Goal: Task Accomplishment & Management: Manage account settings

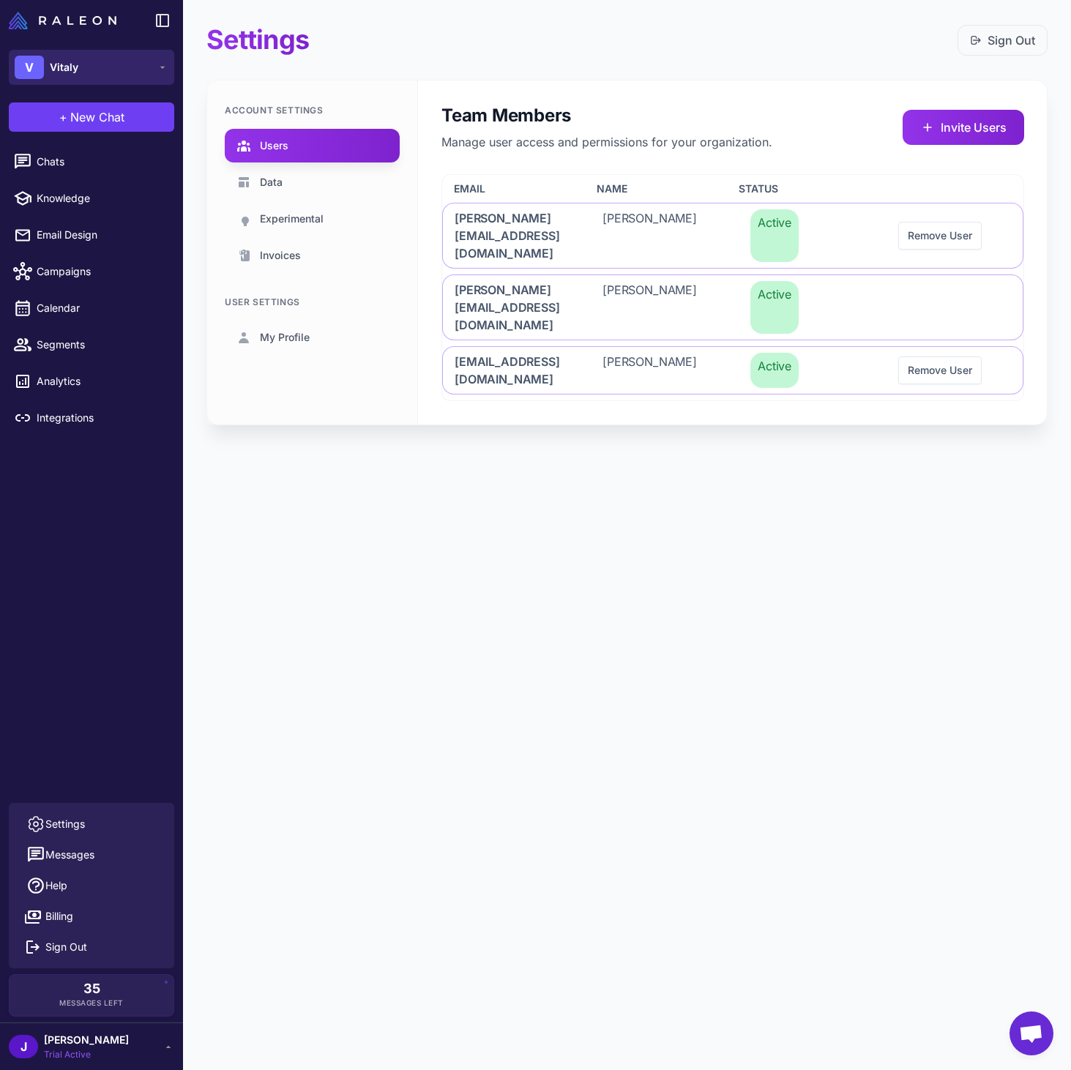
click at [79, 68] on button "V Vitaly" at bounding box center [91, 67] width 165 height 35
click at [72, 120] on span "Vitaly" at bounding box center [70, 120] width 29 height 16
click at [70, 29] on img at bounding box center [63, 21] width 108 height 18
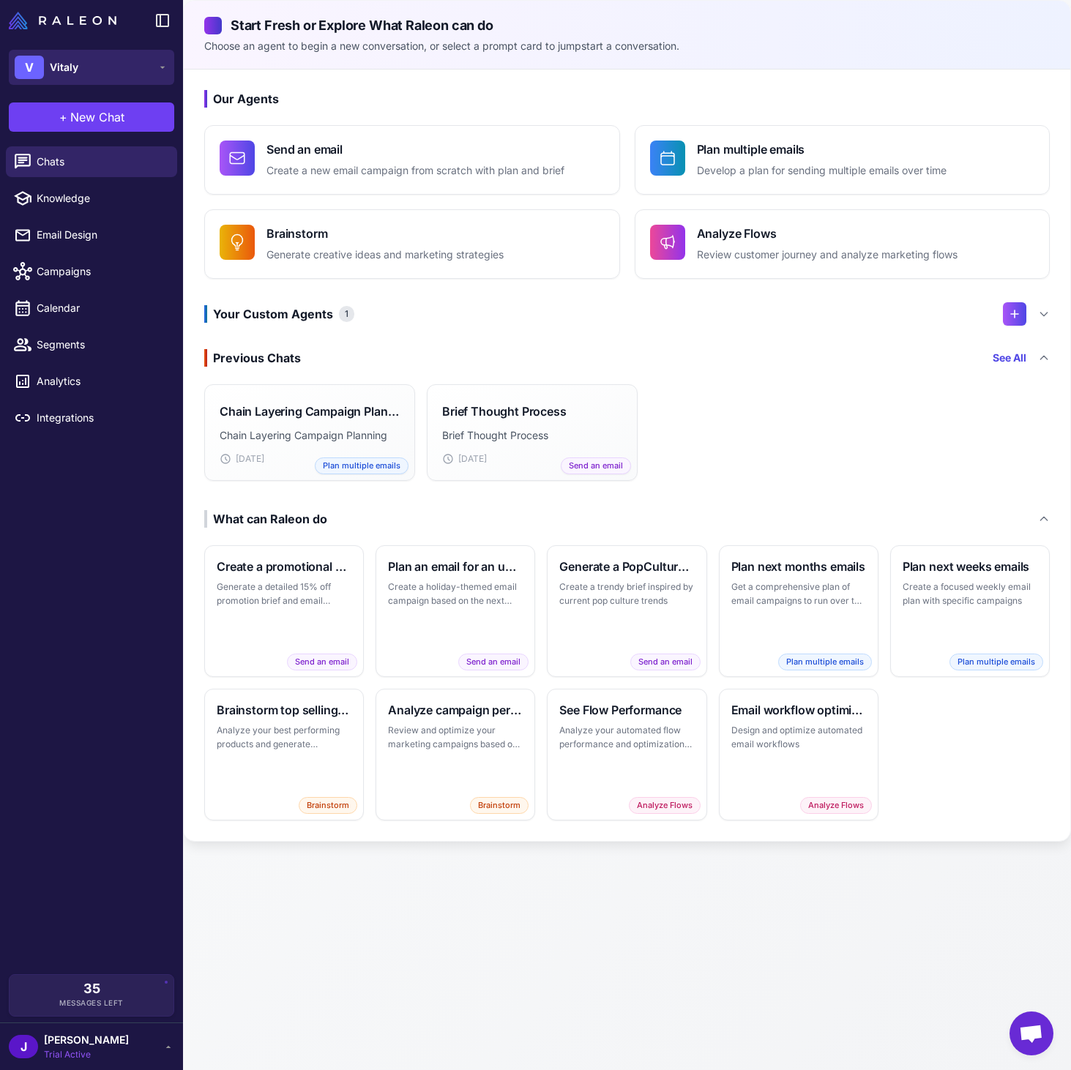
click at [122, 64] on button "V Vitaly" at bounding box center [91, 67] width 165 height 35
click at [105, 152] on span "Clocks And Colours" at bounding box center [106, 158] width 101 height 16
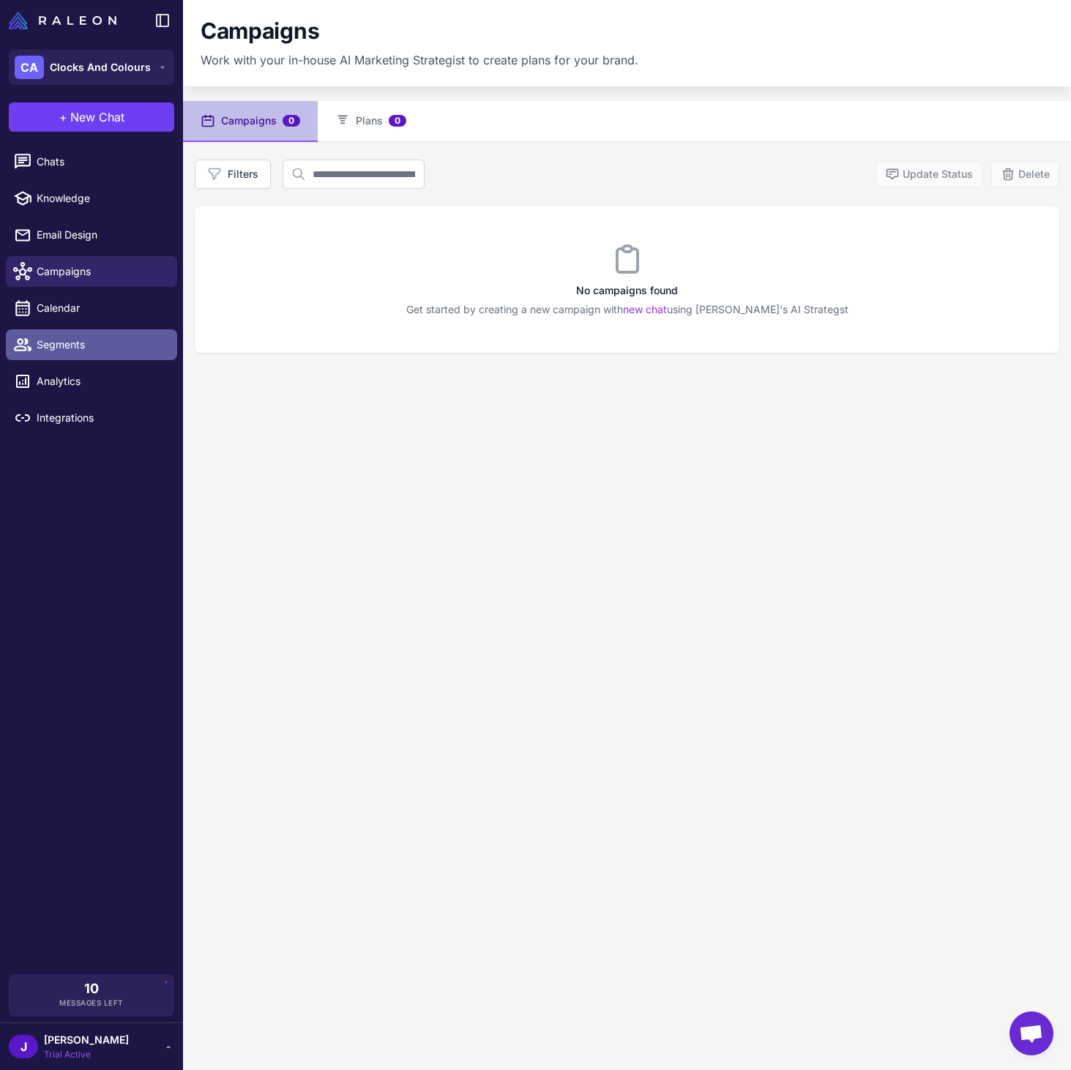
click at [78, 343] on span "Segments" at bounding box center [101, 345] width 129 height 16
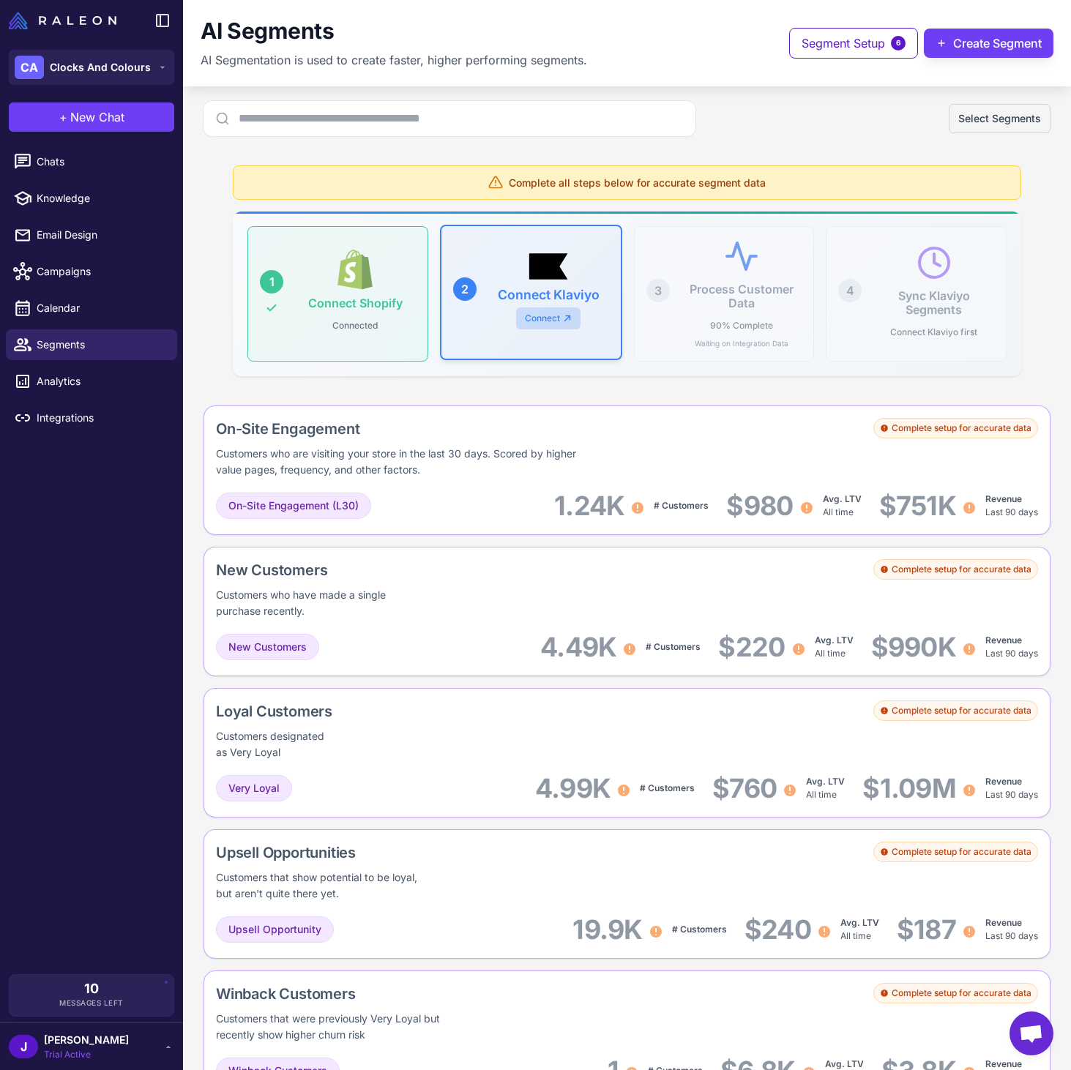
click at [545, 320] on link "Connect" at bounding box center [548, 318] width 64 height 22
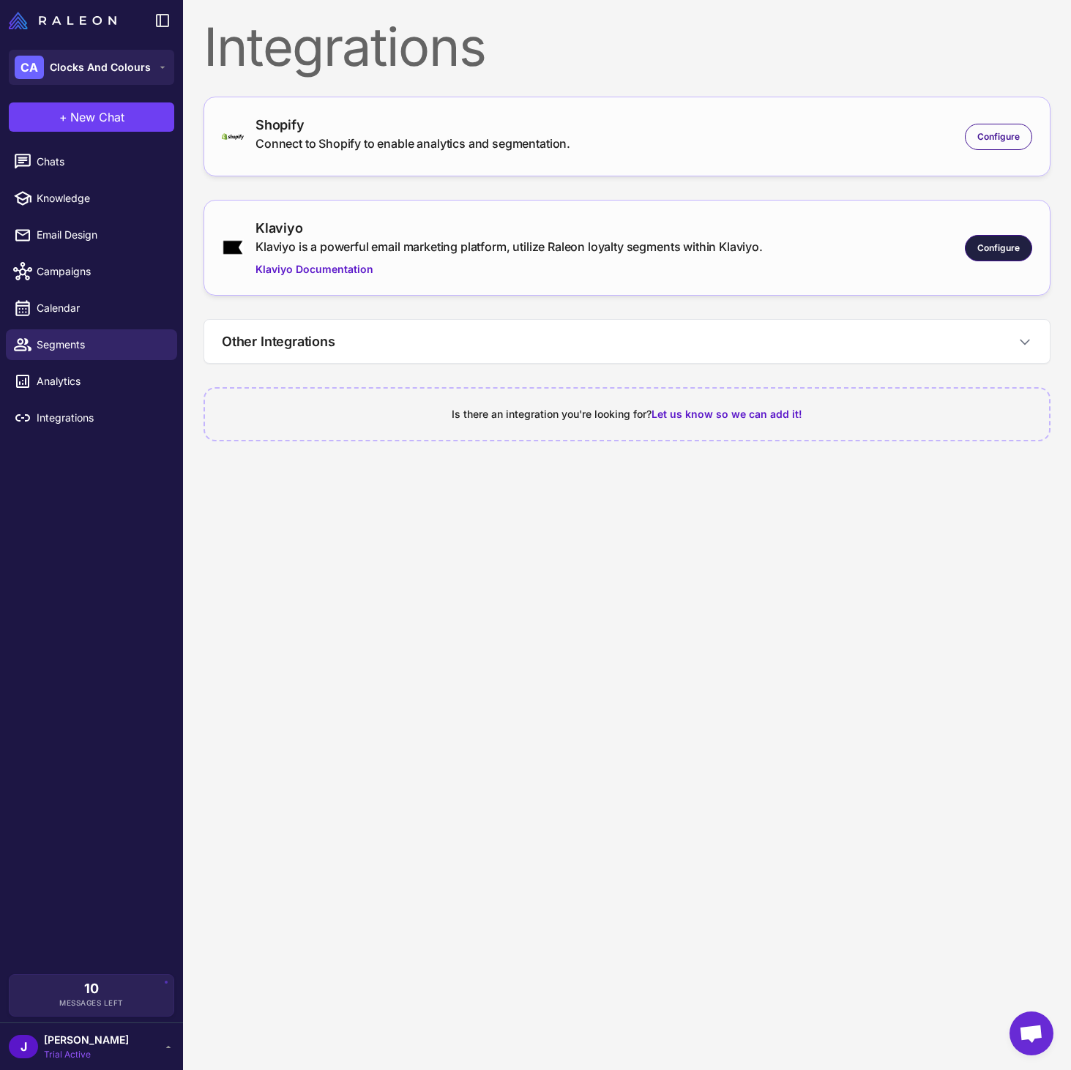
click at [1007, 249] on span "Configure" at bounding box center [998, 248] width 42 height 13
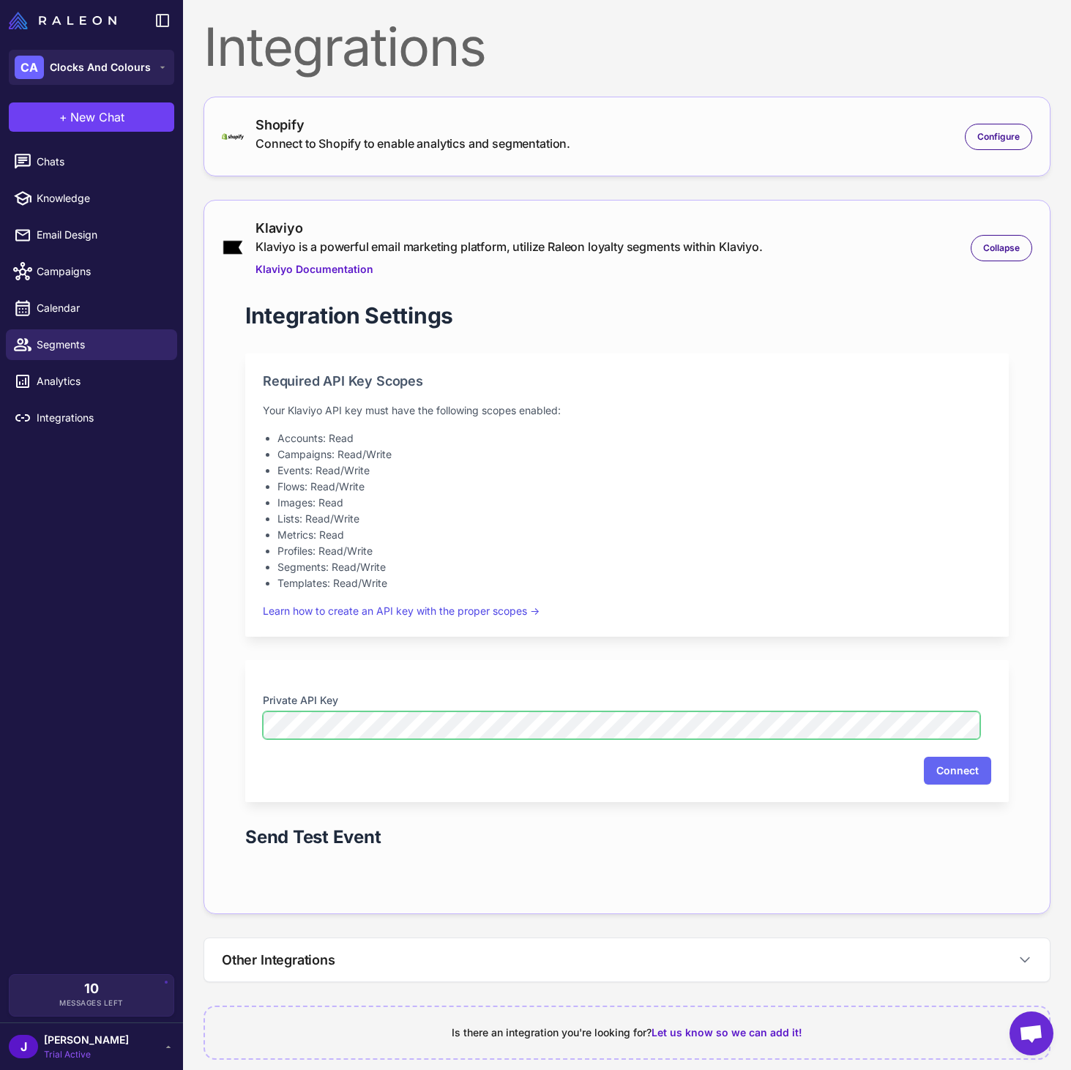
scroll to position [16, 0]
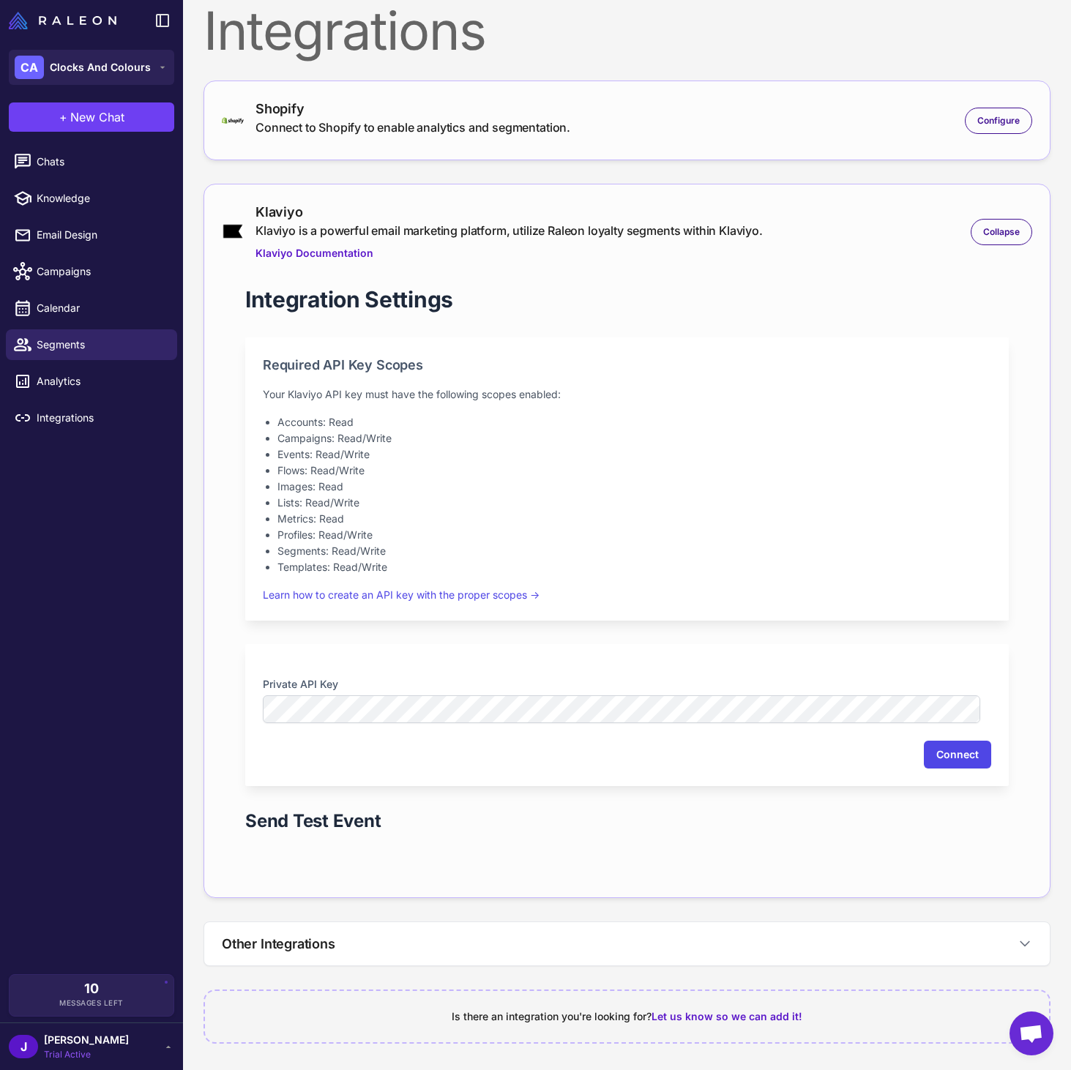
click at [955, 750] on button "Connect" at bounding box center [957, 755] width 67 height 28
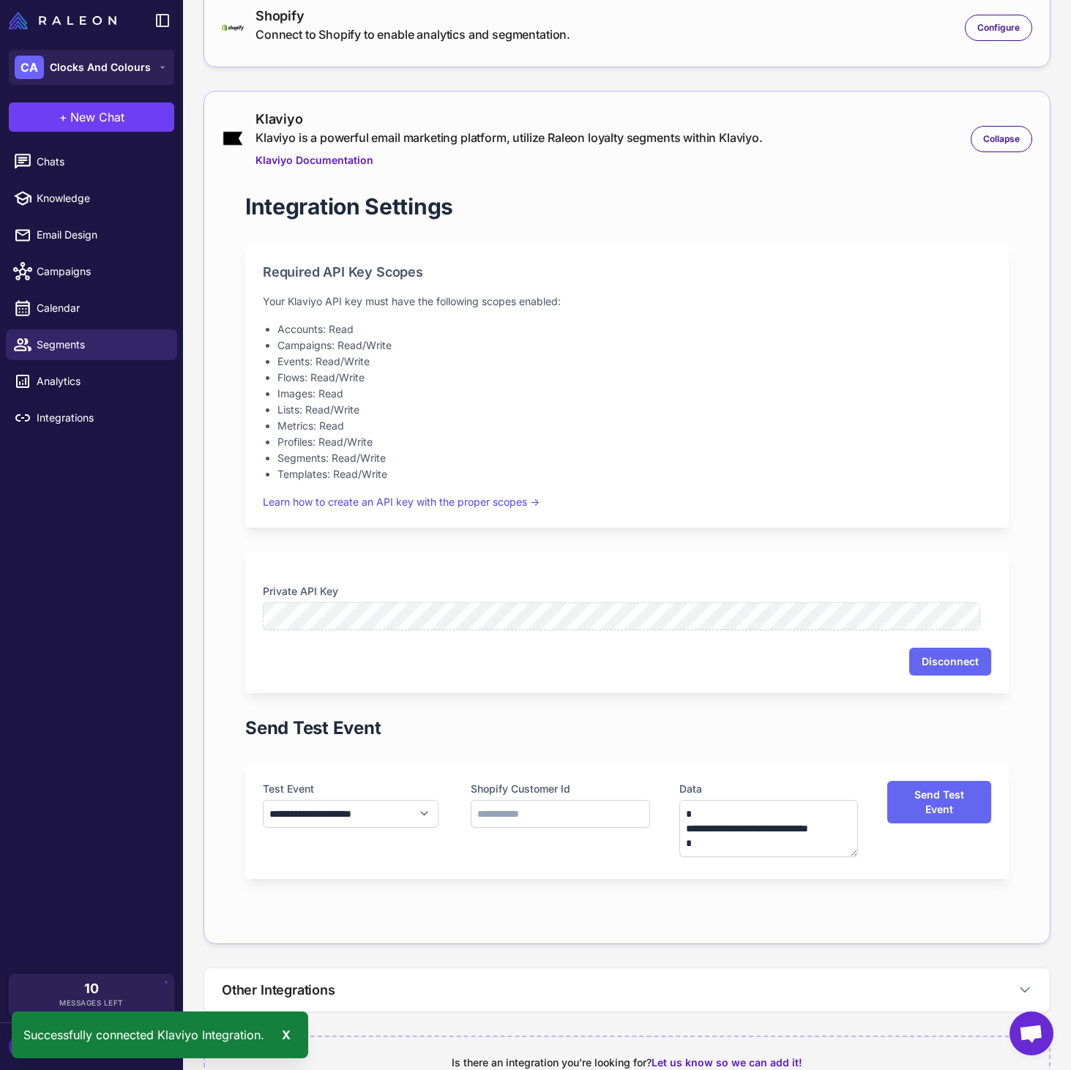
scroll to position [155, 0]
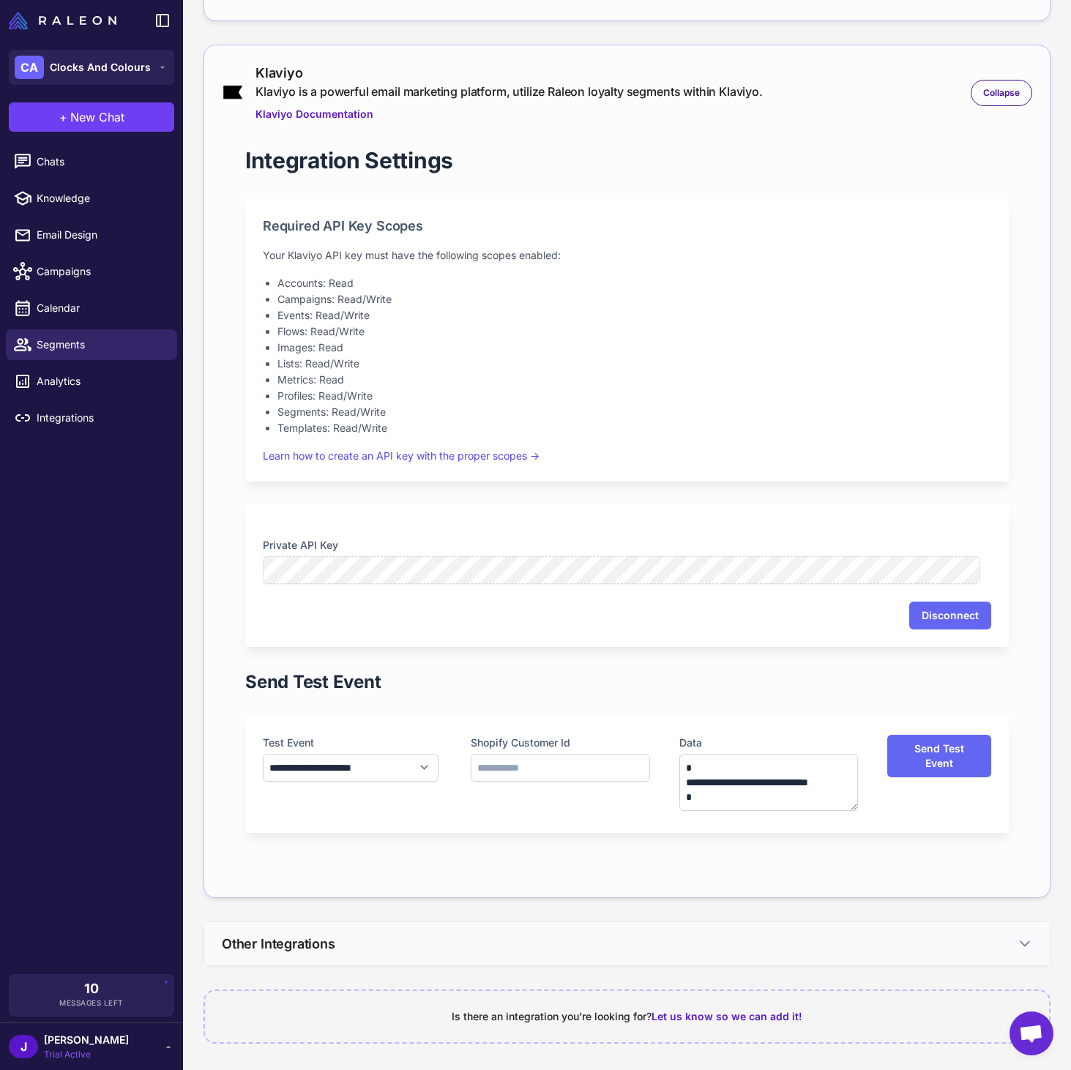
click at [838, 950] on button "Other Integrations" at bounding box center [627, 943] width 846 height 43
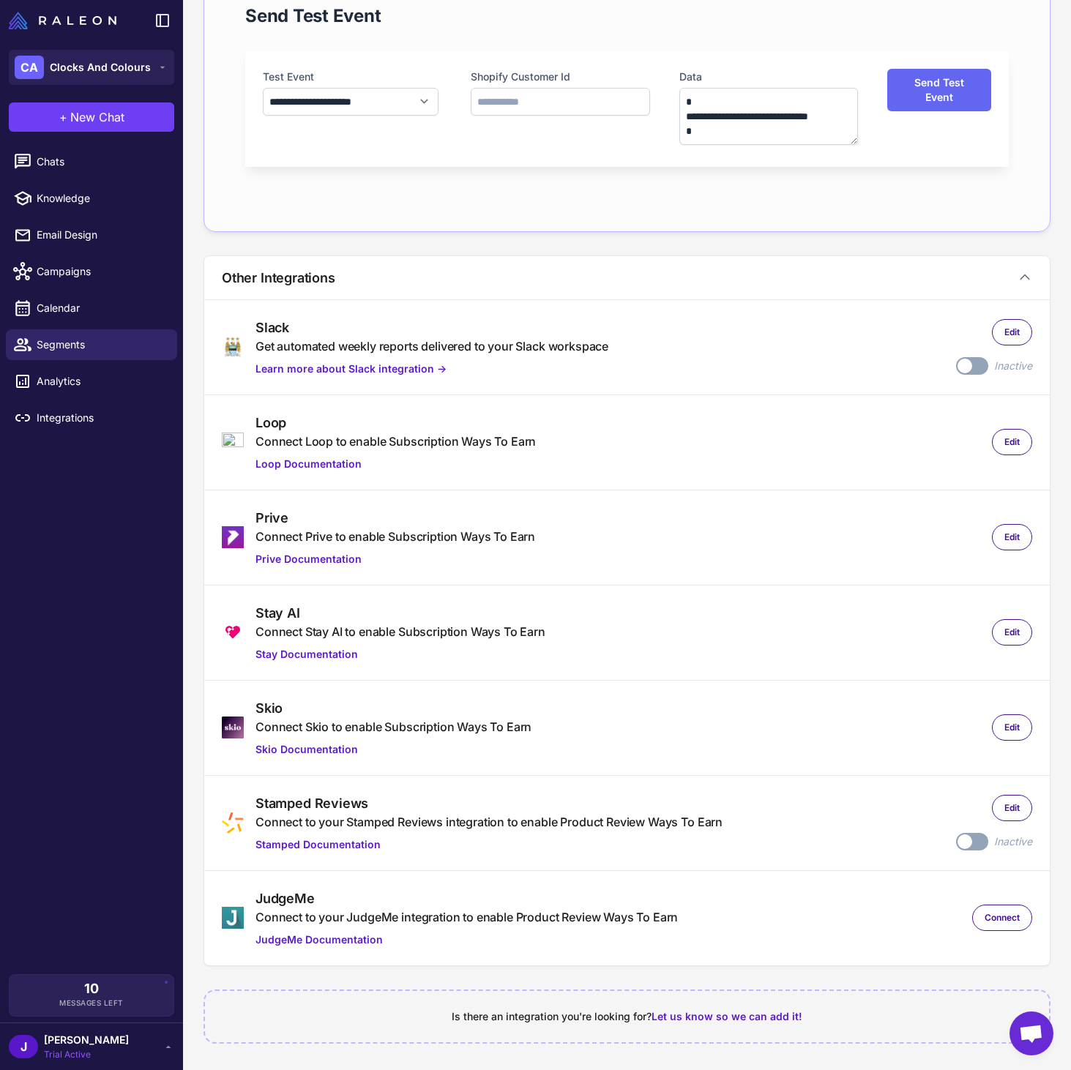
scroll to position [71, 0]
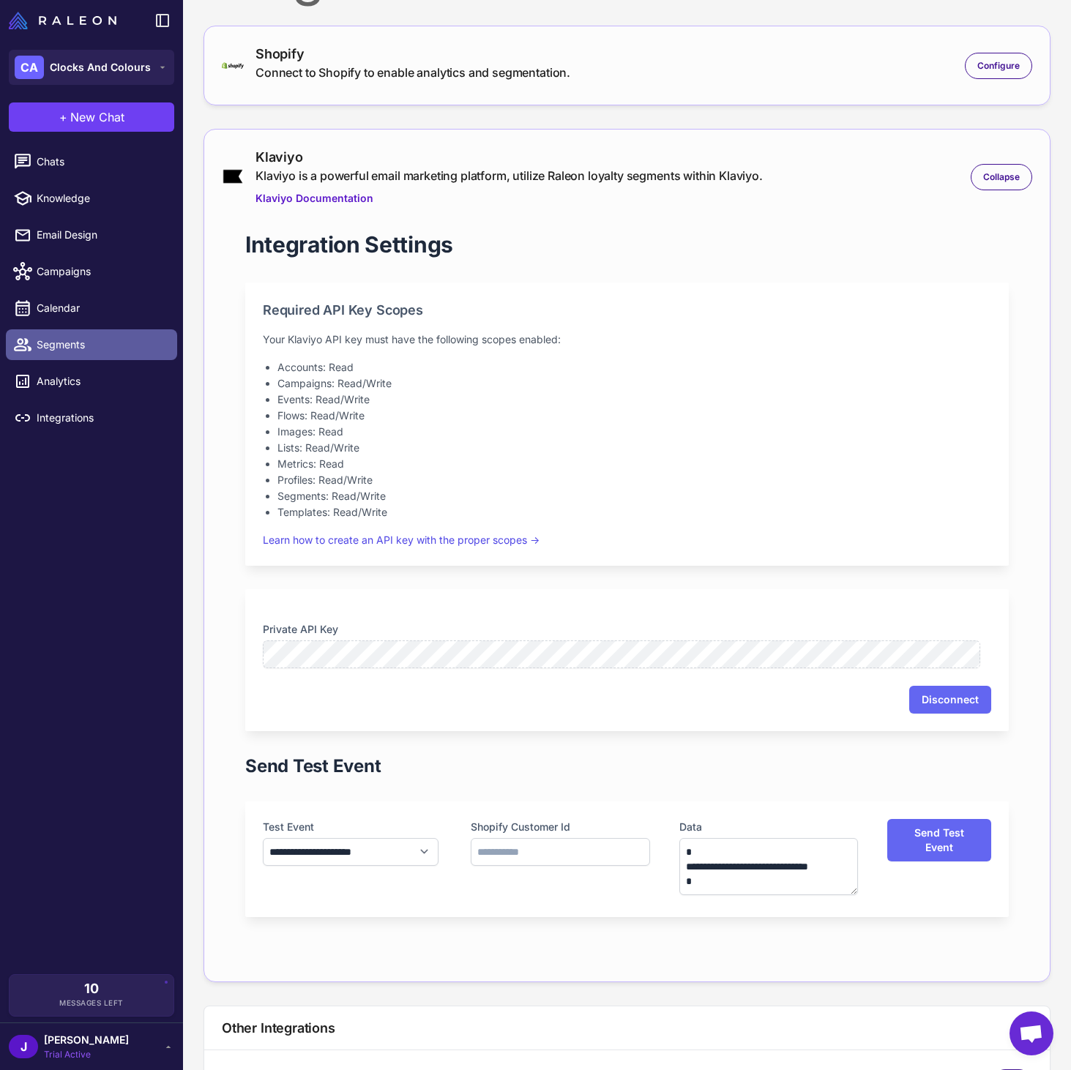
click at [86, 340] on span "Segments" at bounding box center [101, 345] width 129 height 16
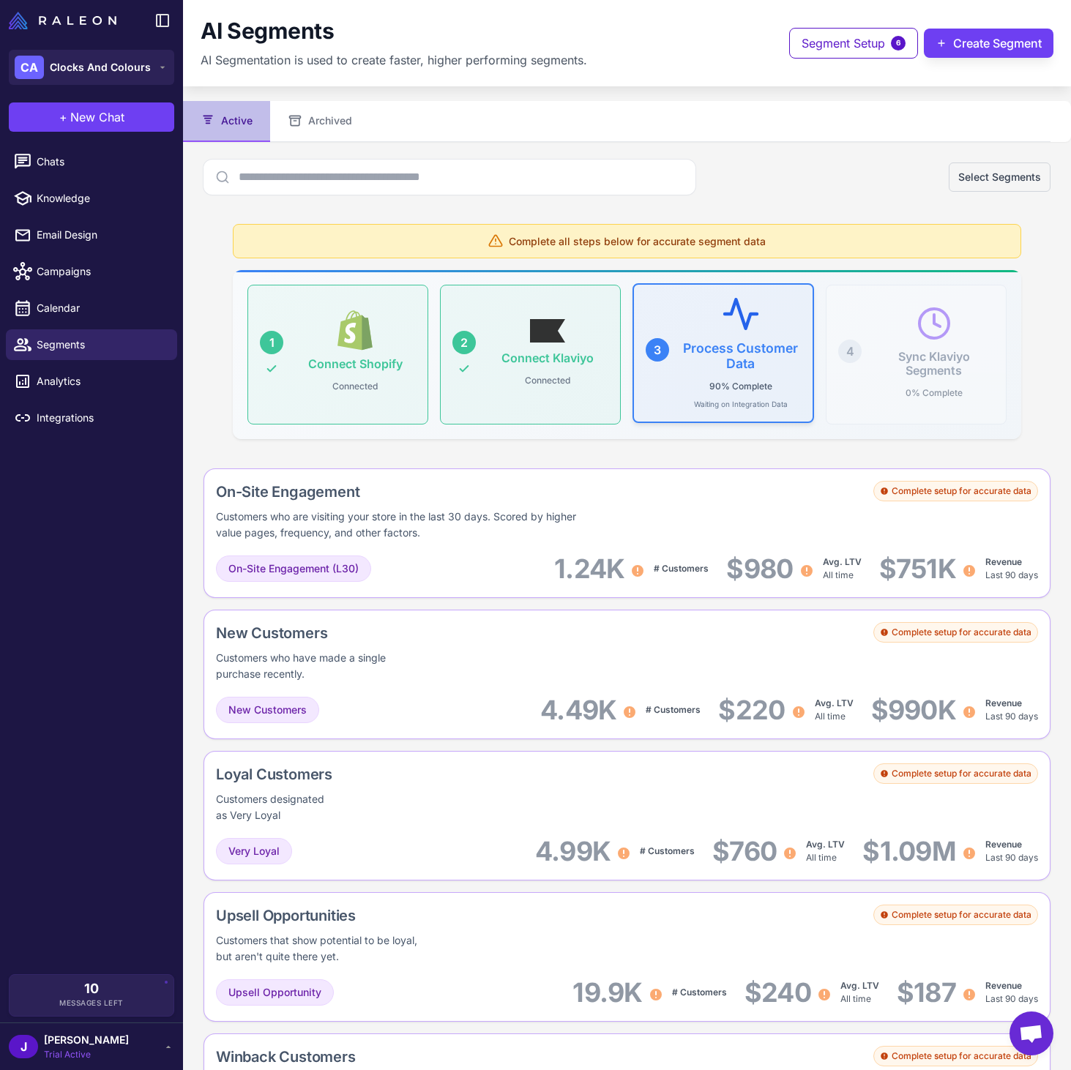
click at [753, 323] on icon at bounding box center [740, 313] width 39 height 39
click at [681, 349] on h3 "Process Customer Data" at bounding box center [741, 355] width 121 height 31
click at [731, 346] on h3 "Process Customer Data" at bounding box center [741, 355] width 121 height 31
click at [730, 389] on p "90% Complete" at bounding box center [740, 386] width 75 height 19
click at [526, 365] on div "Connect Klaviyo Connected" at bounding box center [548, 353] width 121 height 71
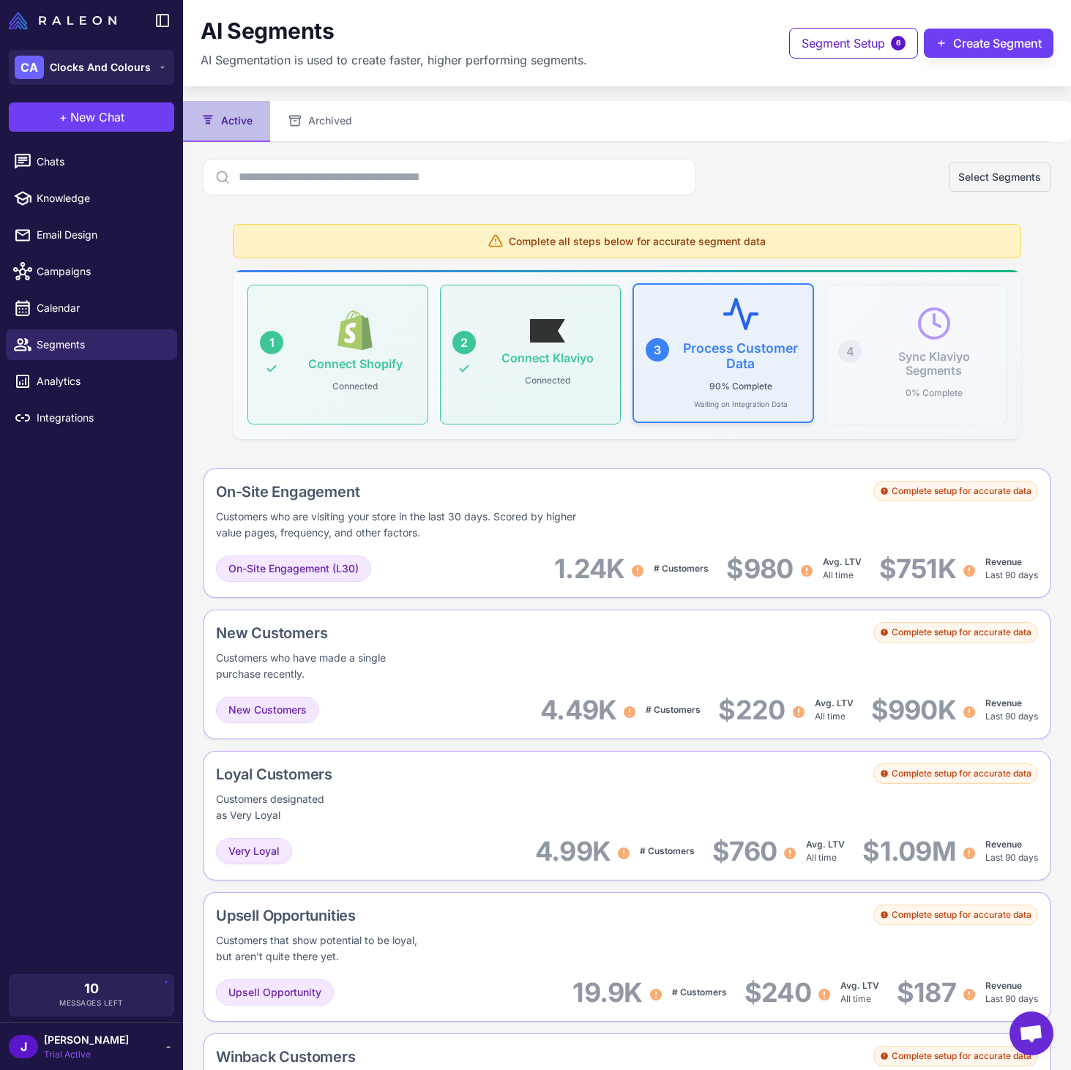
click at [756, 389] on p "90% Complete" at bounding box center [740, 386] width 75 height 19
click at [314, 108] on button "Archived" at bounding box center [320, 121] width 100 height 41
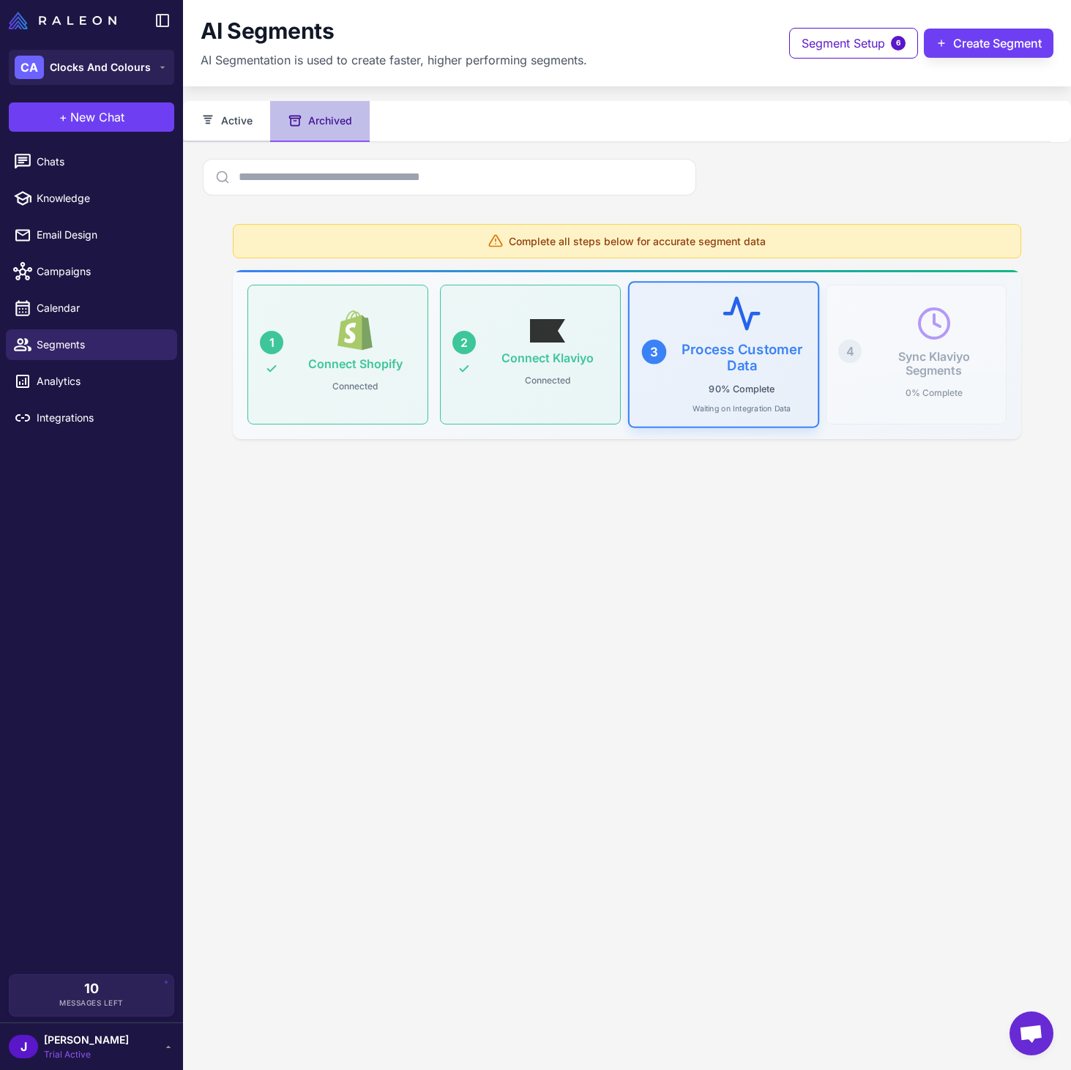
click at [219, 104] on button "Active" at bounding box center [226, 121] width 87 height 41
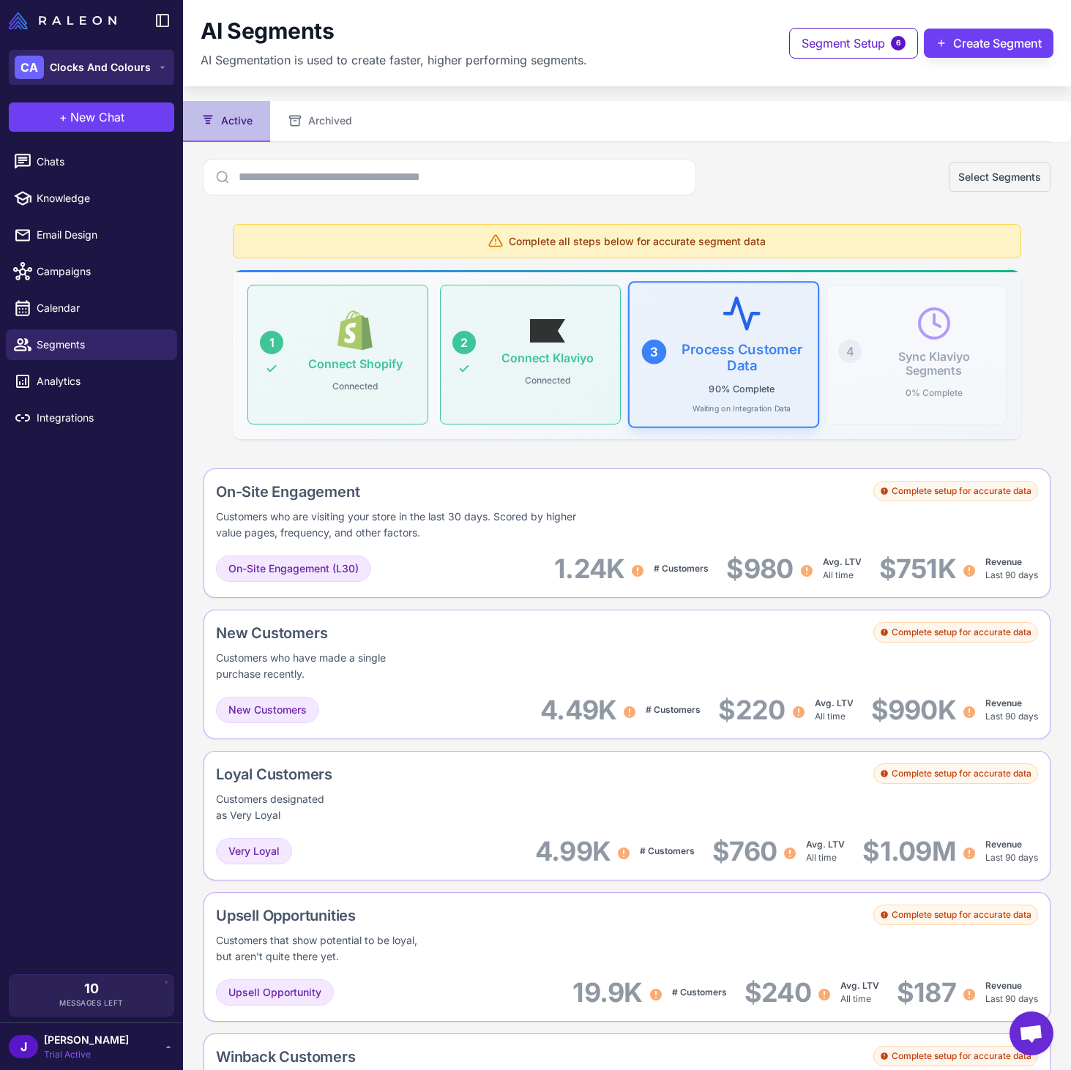
click at [100, 67] on span "Clocks And Colours" at bounding box center [100, 67] width 101 height 16
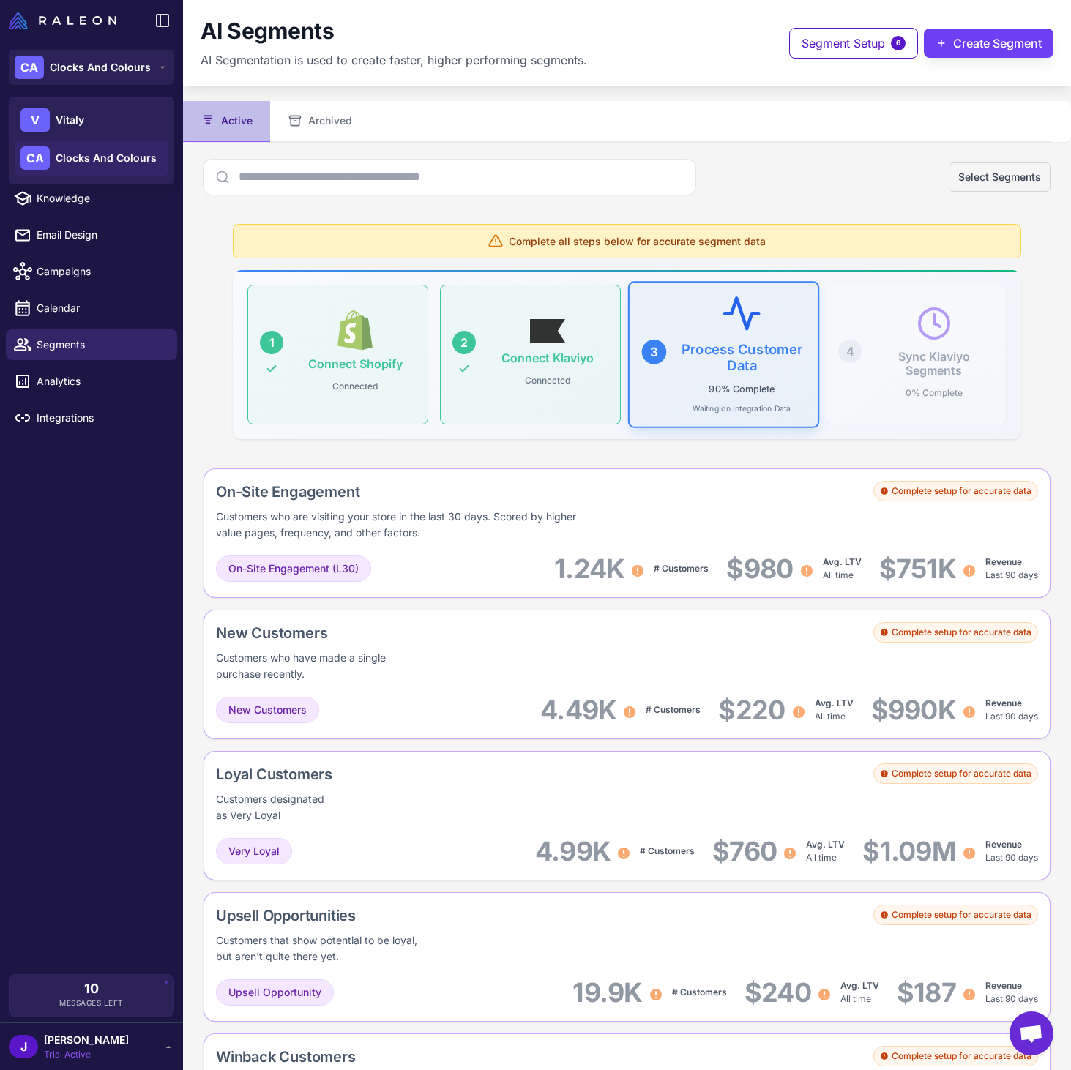
click at [102, 159] on span "Clocks And Colours" at bounding box center [106, 158] width 101 height 16
click at [51, 613] on div "Chats Knowledge Email Design Campaigns Calendar Segments Analytics Integrations" at bounding box center [91, 558] width 183 height 834
click at [127, 1040] on span "[PERSON_NAME]" at bounding box center [86, 1040] width 85 height 16
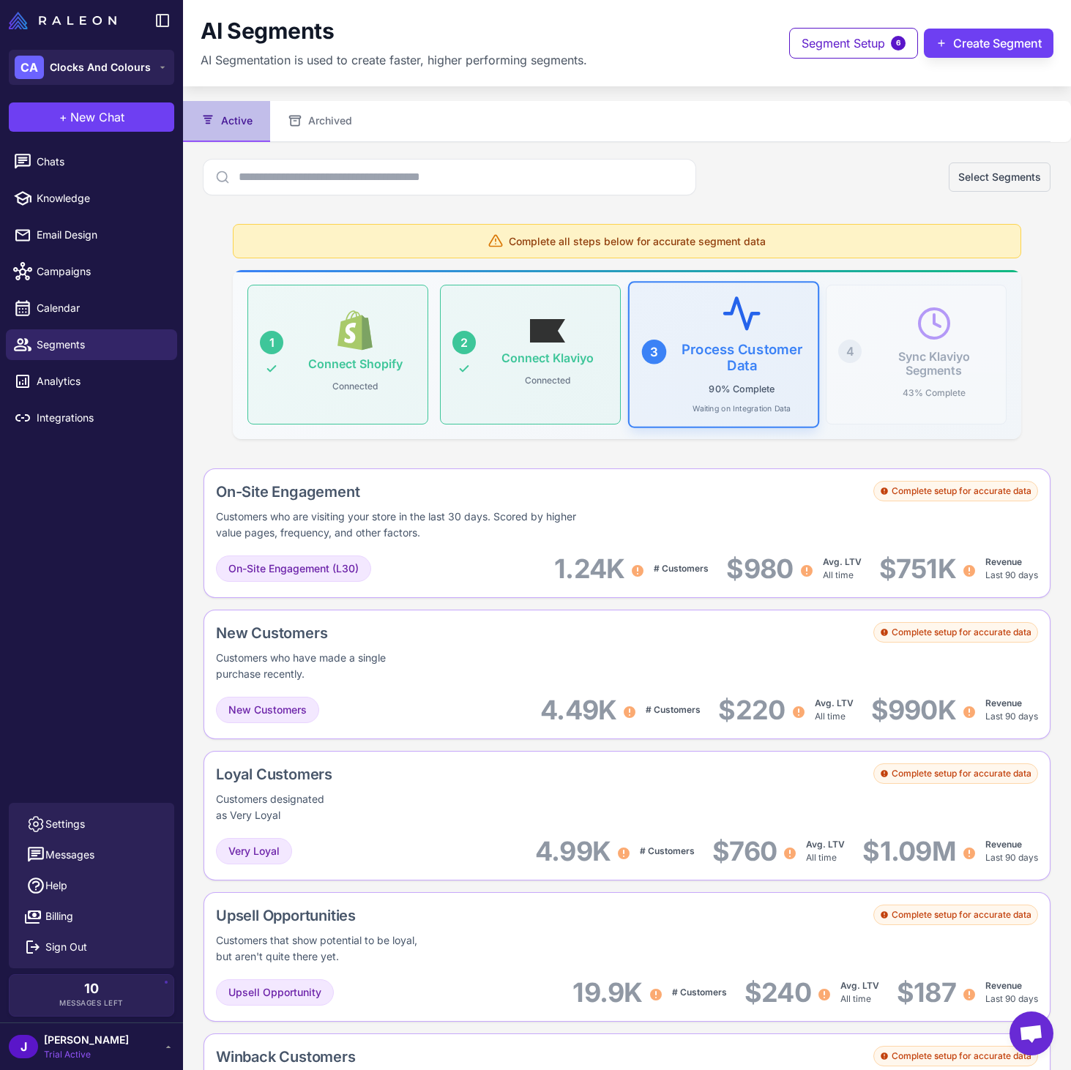
click at [119, 496] on div "Chats Knowledge Email Design Campaigns Calendar Segments Analytics Integrations" at bounding box center [91, 472] width 183 height 662
click at [496, 20] on div "AI Segments" at bounding box center [394, 32] width 387 height 28
click at [675, 59] on div "AI Segments AI Segmentation is used to create faster, higher performing segment…" at bounding box center [627, 43] width 853 height 51
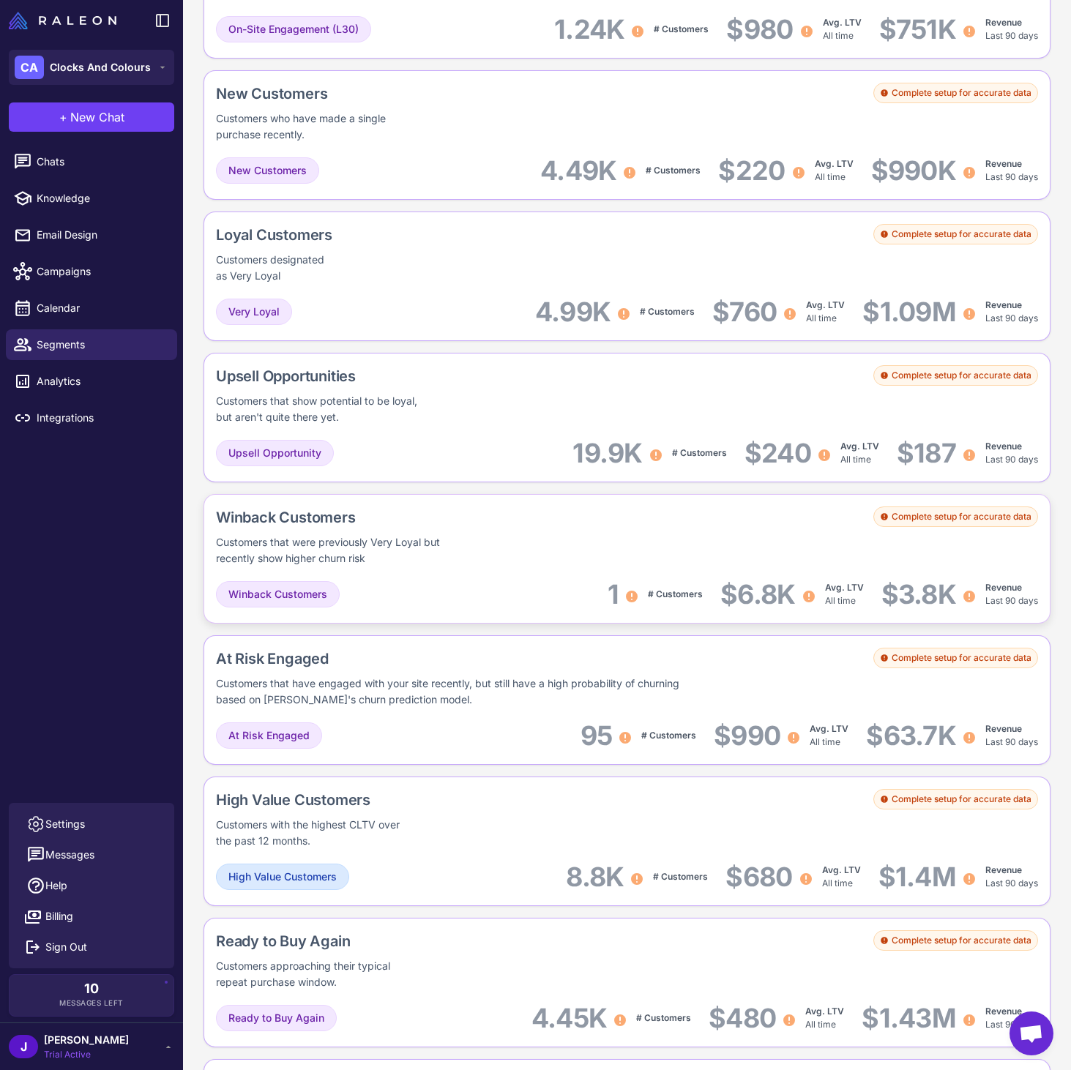
scroll to position [820, 0]
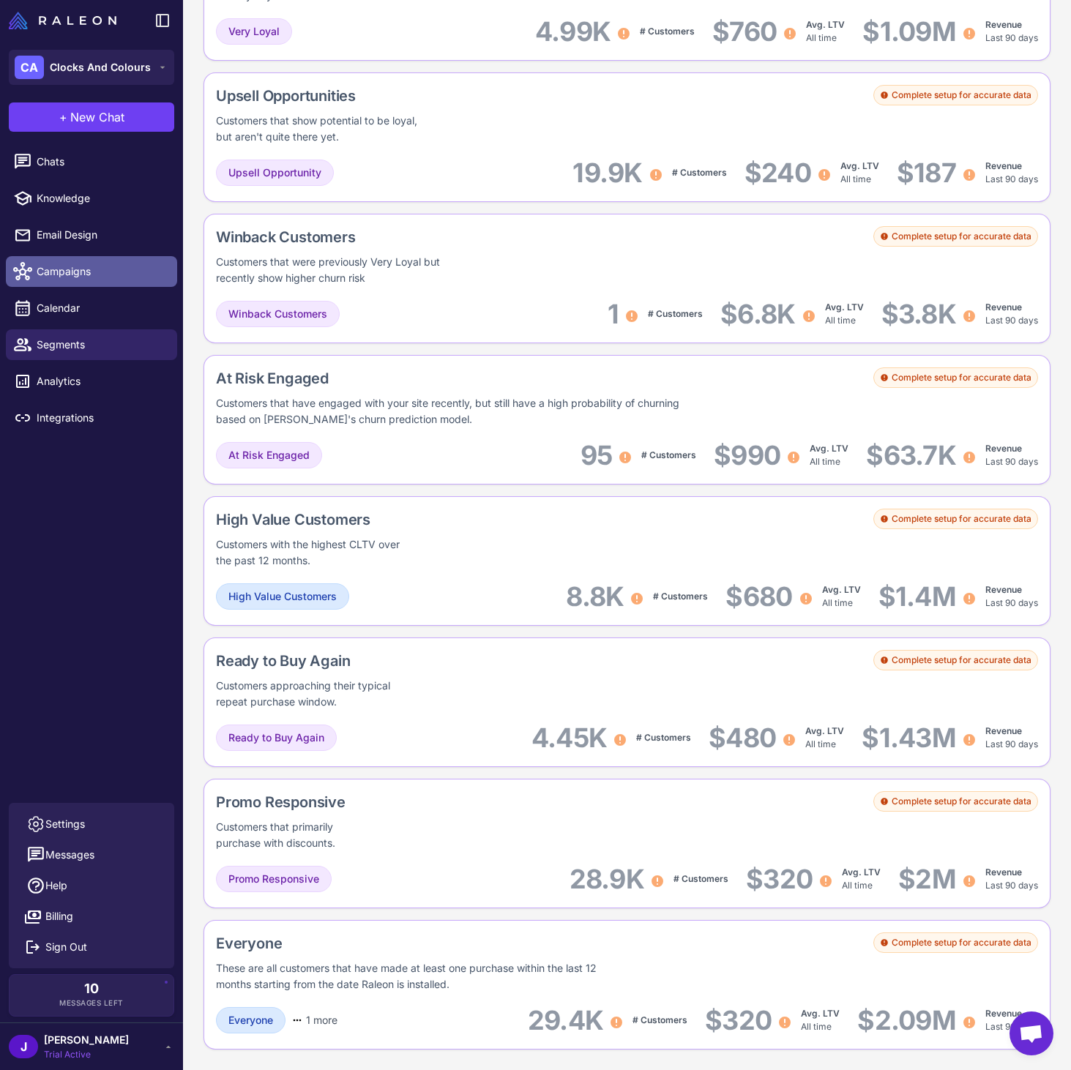
click at [67, 270] on span "Campaigns" at bounding box center [101, 272] width 129 height 16
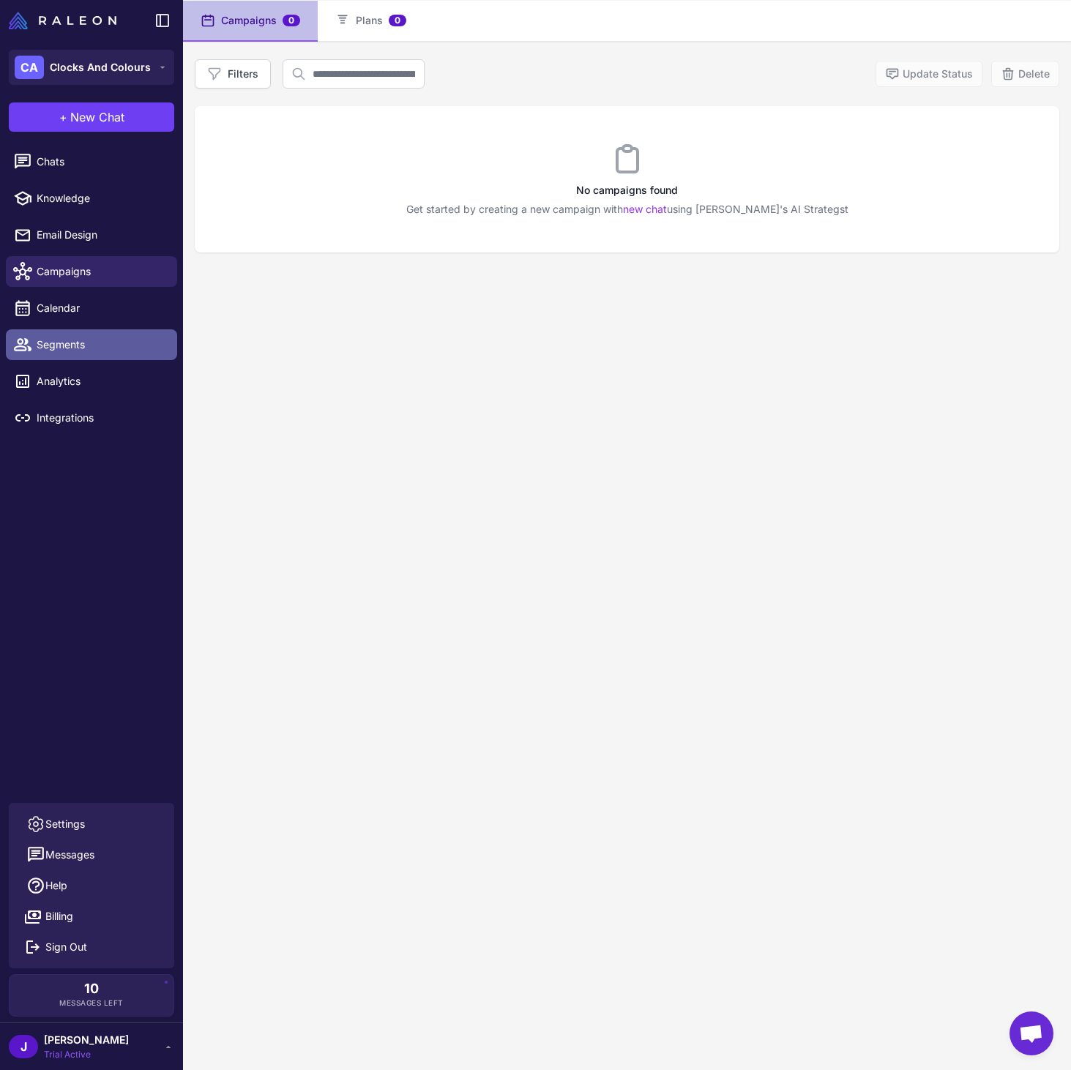
click at [67, 337] on span "Segments" at bounding box center [101, 345] width 129 height 16
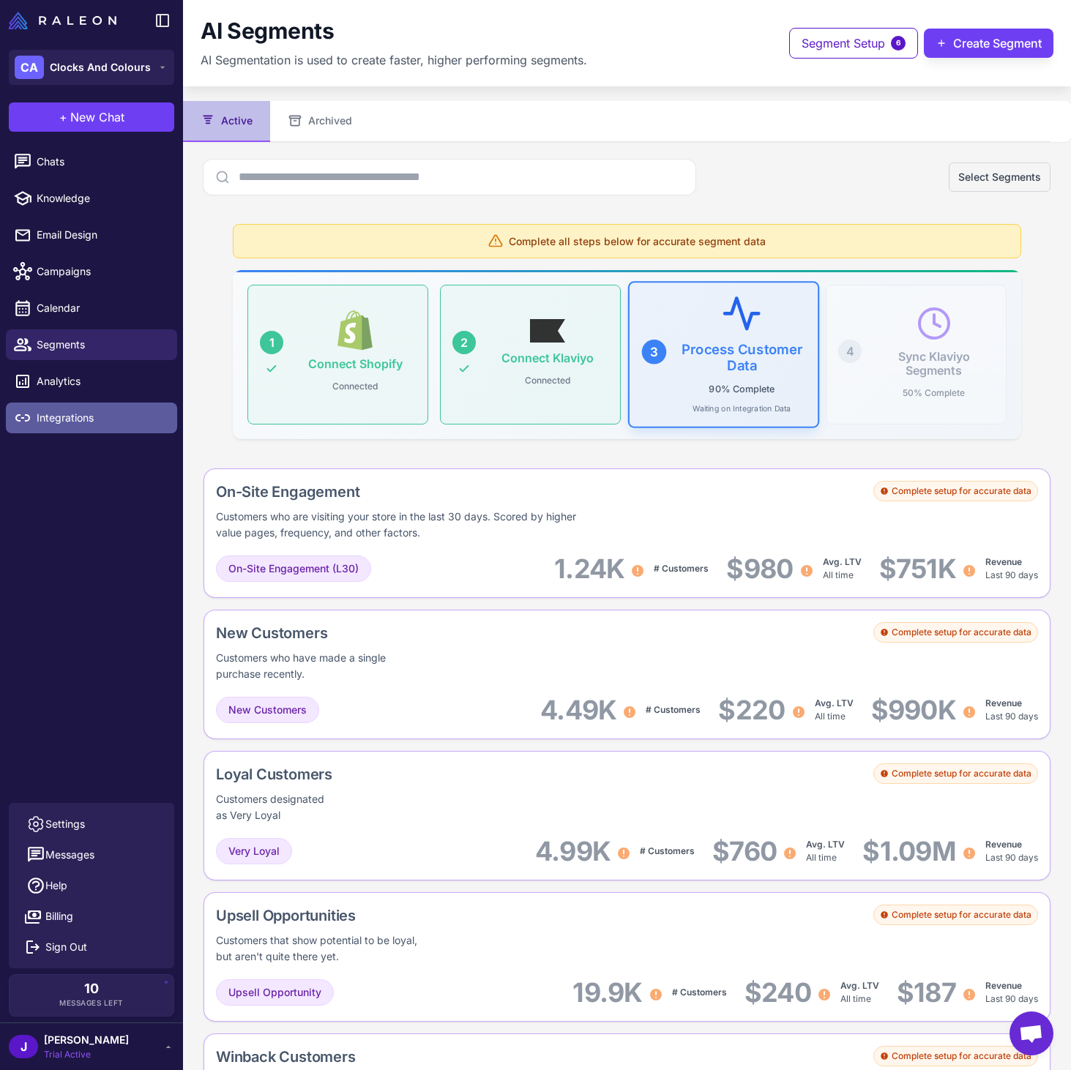
click at [82, 411] on span "Integrations" at bounding box center [101, 418] width 129 height 16
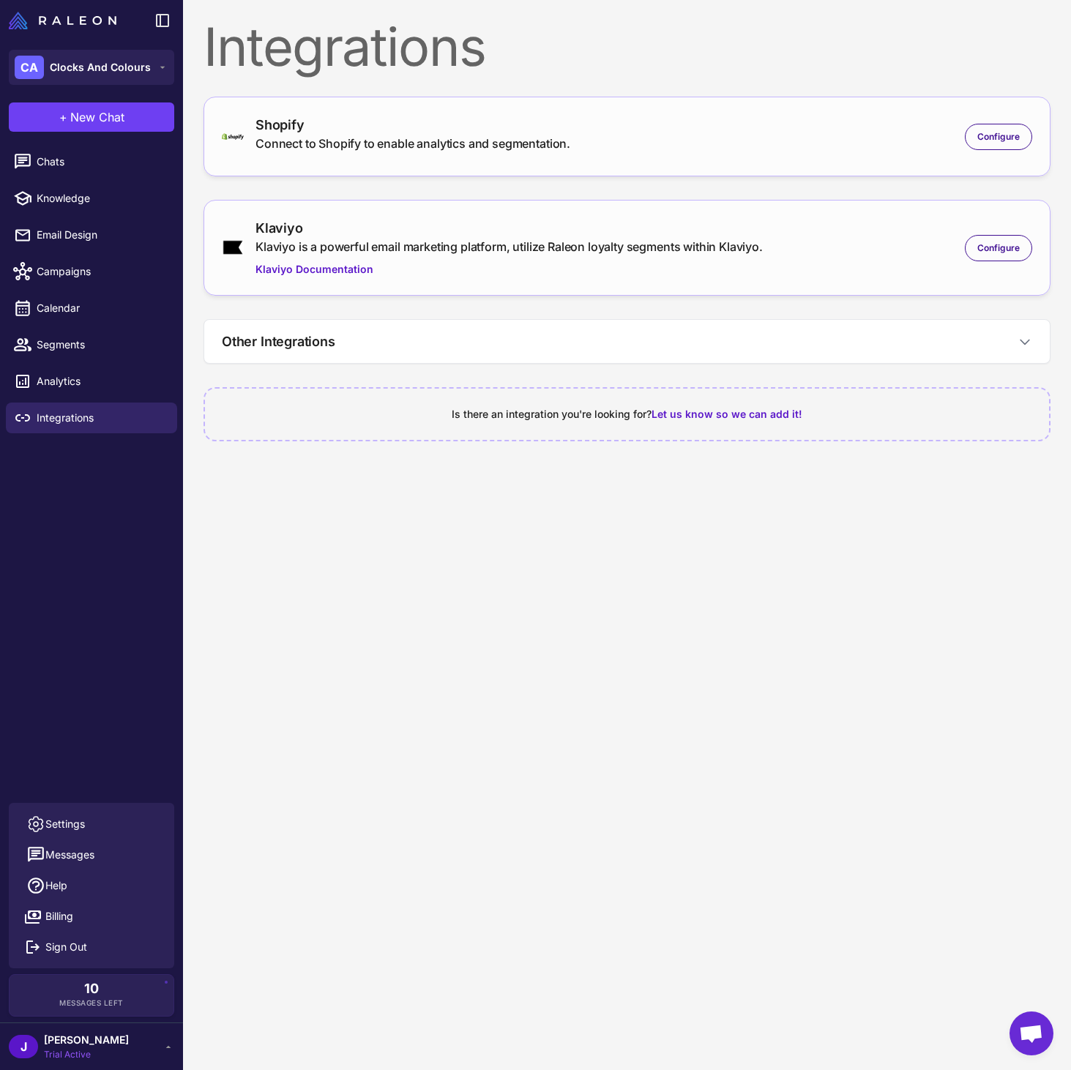
click at [667, 242] on div "Klaviyo is a powerful email marketing platform, utilize Raleon loyalty segments…" at bounding box center [508, 247] width 507 height 18
click at [994, 249] on span "Configure" at bounding box center [998, 248] width 42 height 13
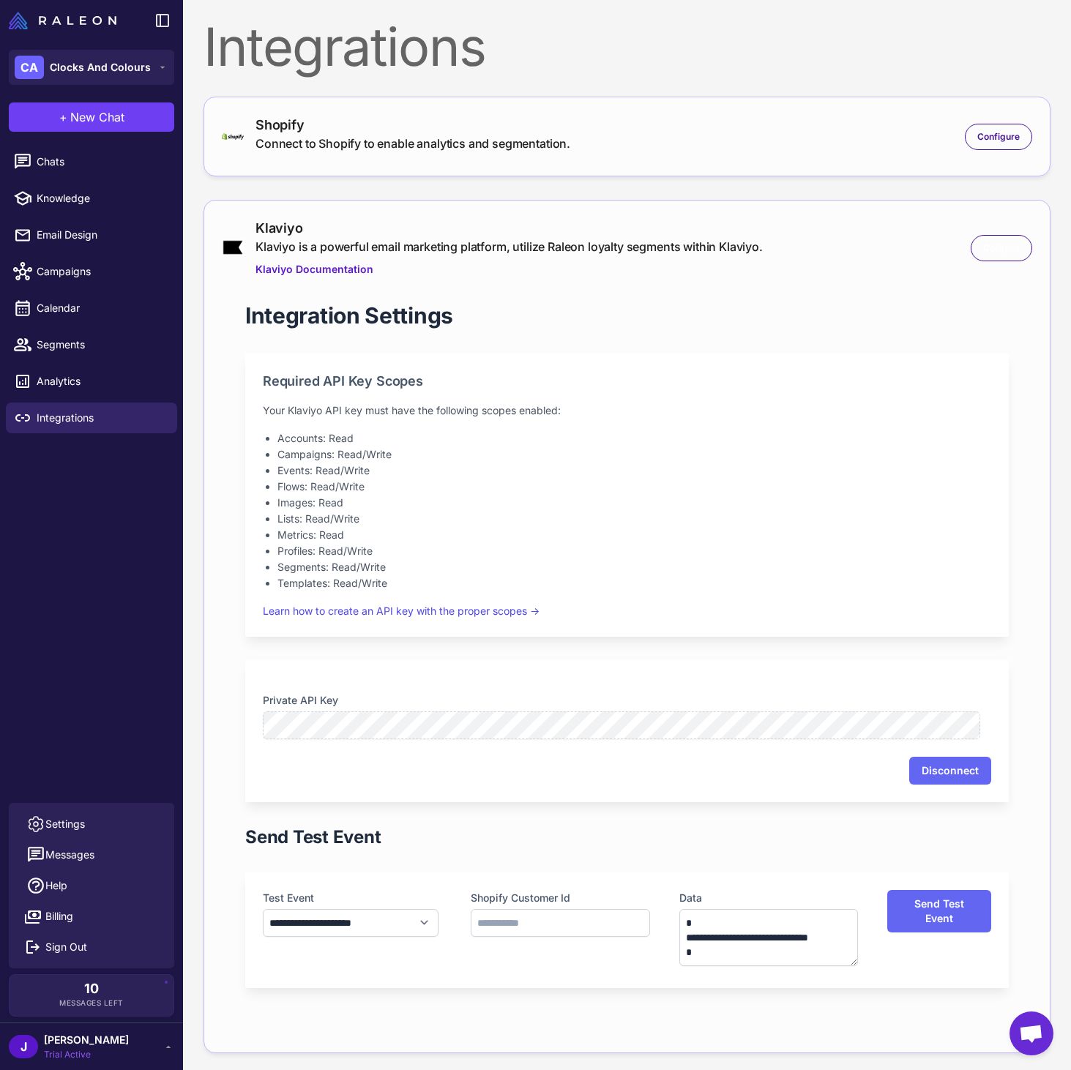
drag, startPoint x: 987, startPoint y: 246, endPoint x: 987, endPoint y: 190, distance: 55.6
click at [987, 246] on span "Collapse" at bounding box center [1001, 248] width 37 height 13
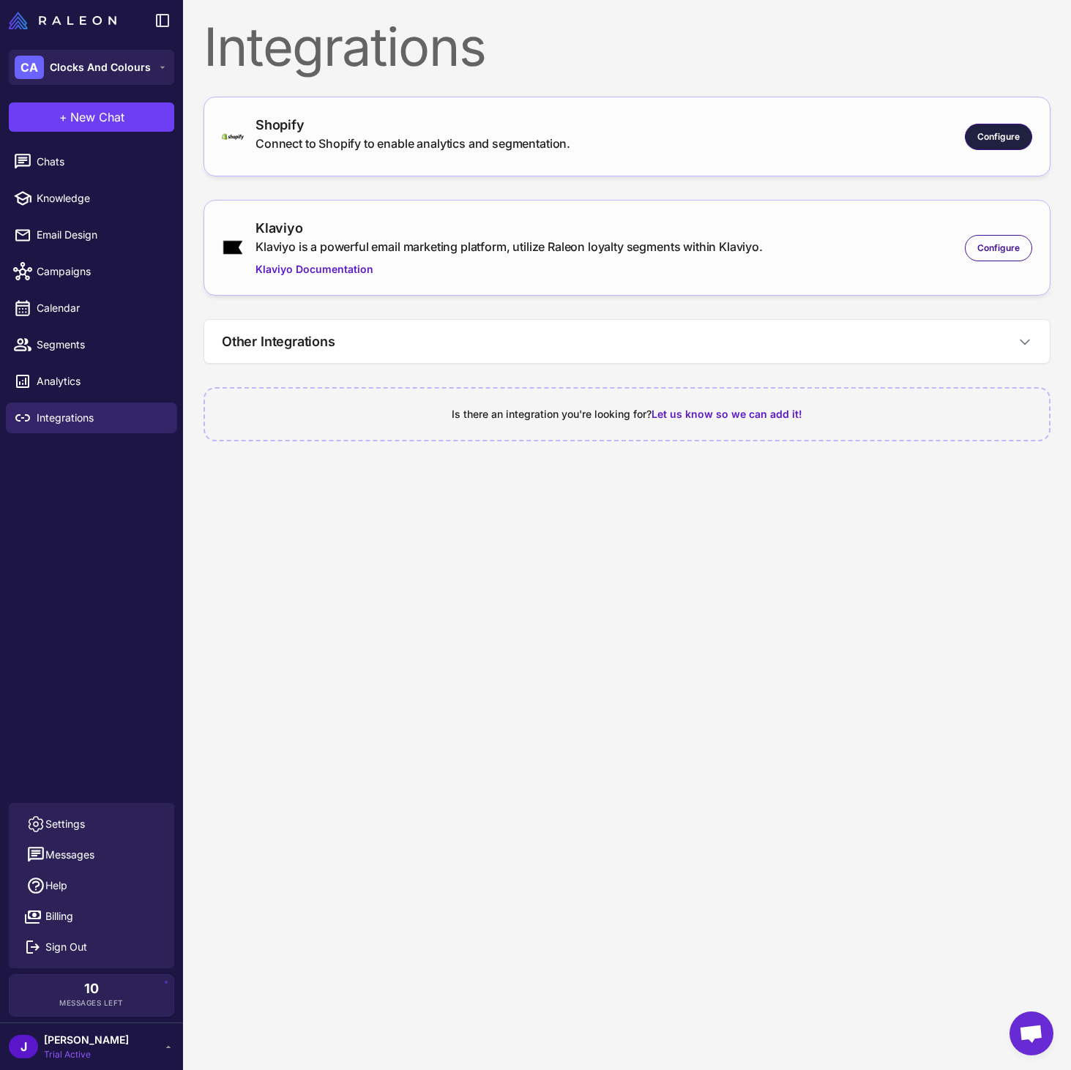
click at [987, 136] on span "Configure" at bounding box center [998, 136] width 42 height 13
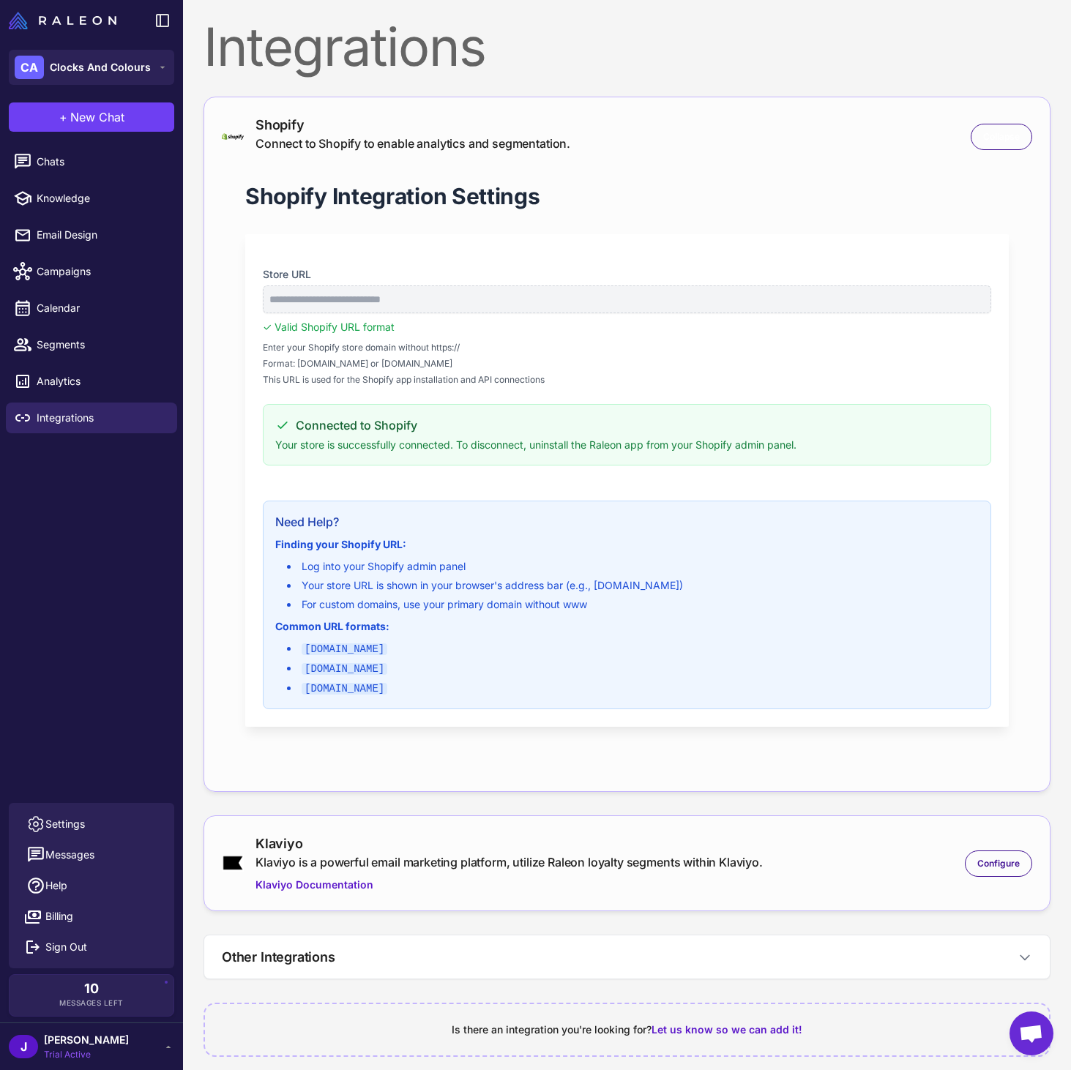
click at [987, 136] on span "Collapse" at bounding box center [1001, 136] width 37 height 13
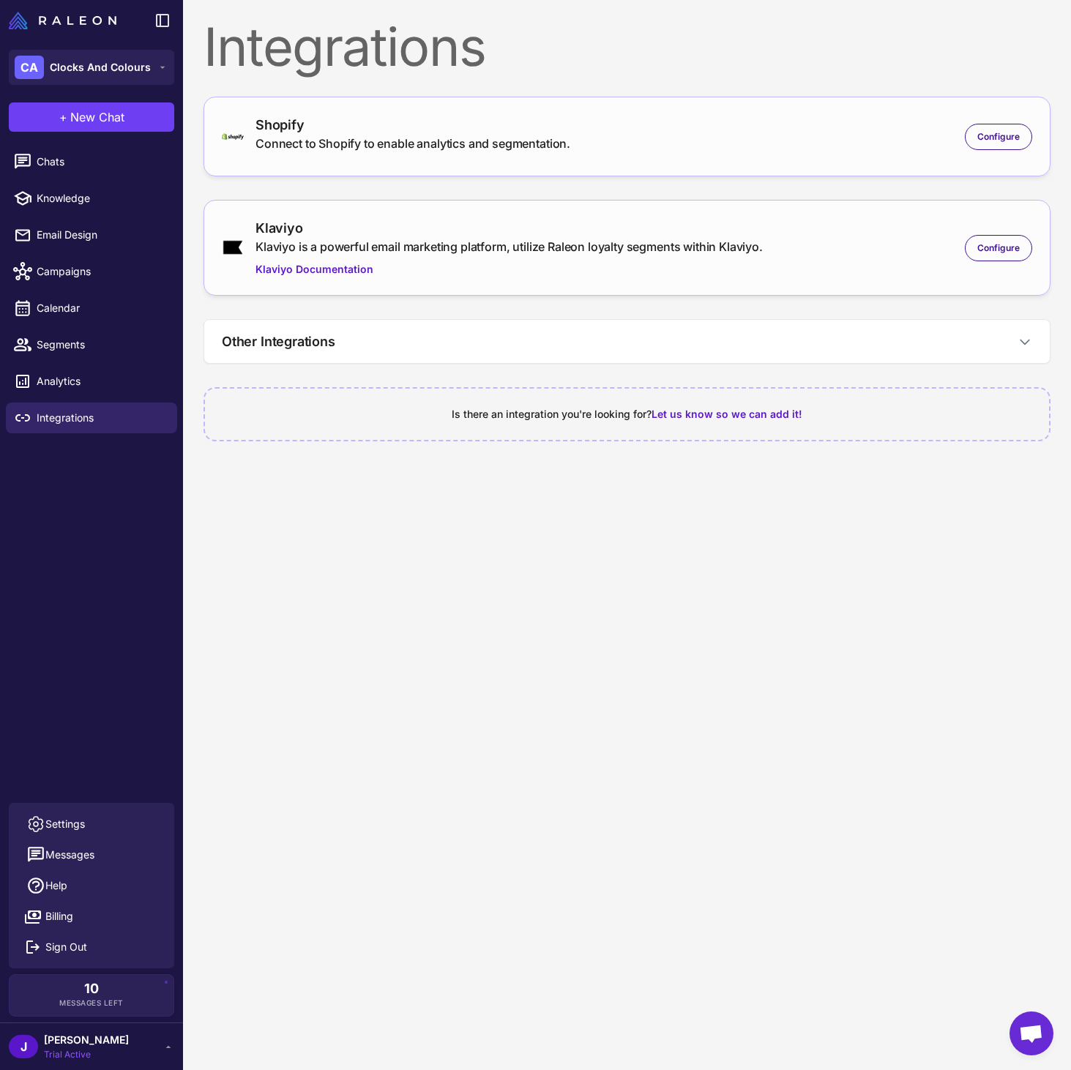
click at [996, 270] on div "Klaviyo Klaviyo is a powerful email marketing platform, utilize Raleon loyalty …" at bounding box center [627, 247] width 810 height 59
click at [999, 248] on span "Configure" at bounding box center [998, 248] width 42 height 13
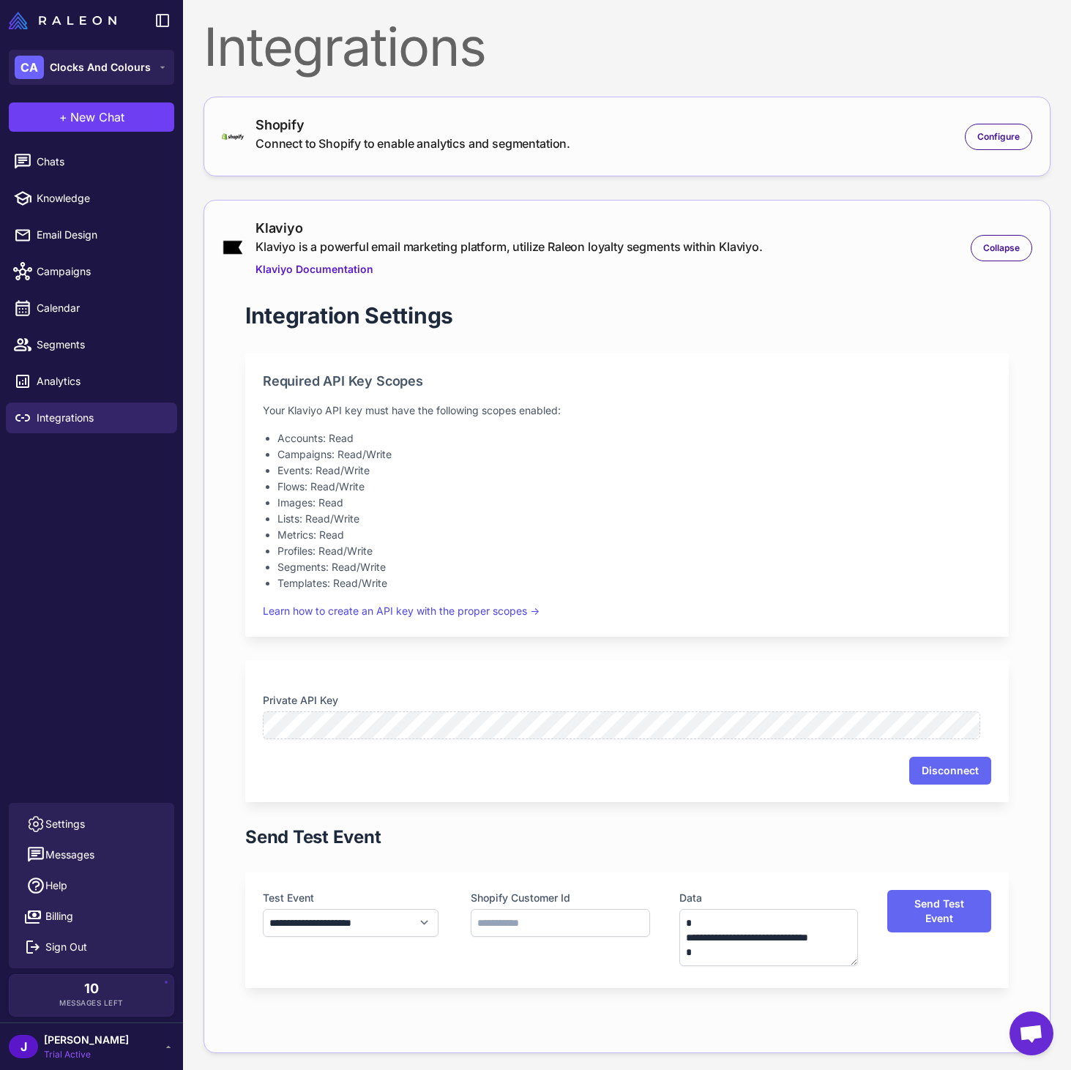
click at [378, 660] on div "Private API Key Disconnect" at bounding box center [627, 731] width 764 height 142
click at [326, 137] on div "Connect to Shopify to enable analytics and segmentation." at bounding box center [412, 144] width 315 height 18
click at [994, 131] on span "Configure" at bounding box center [998, 136] width 42 height 13
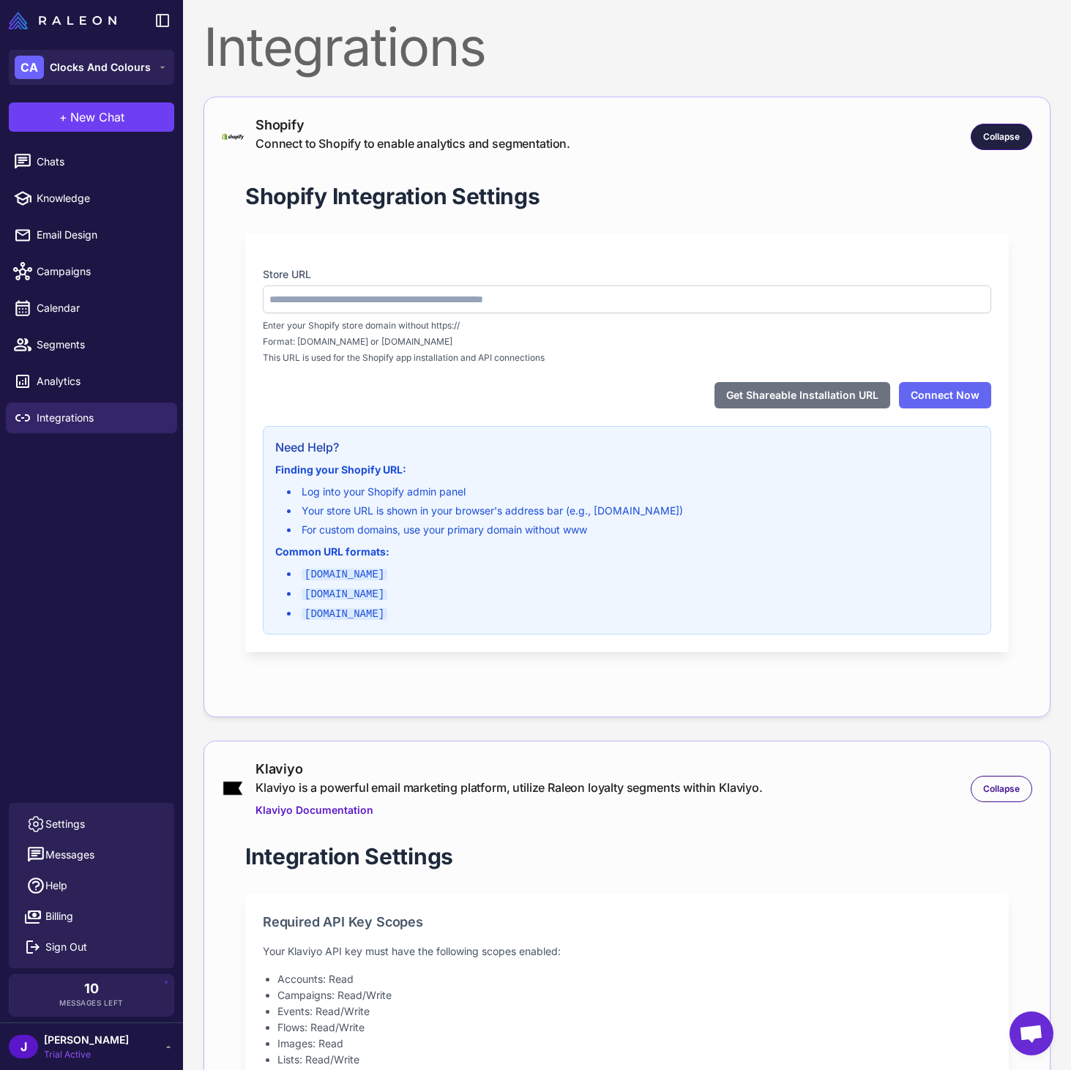
type input "**********"
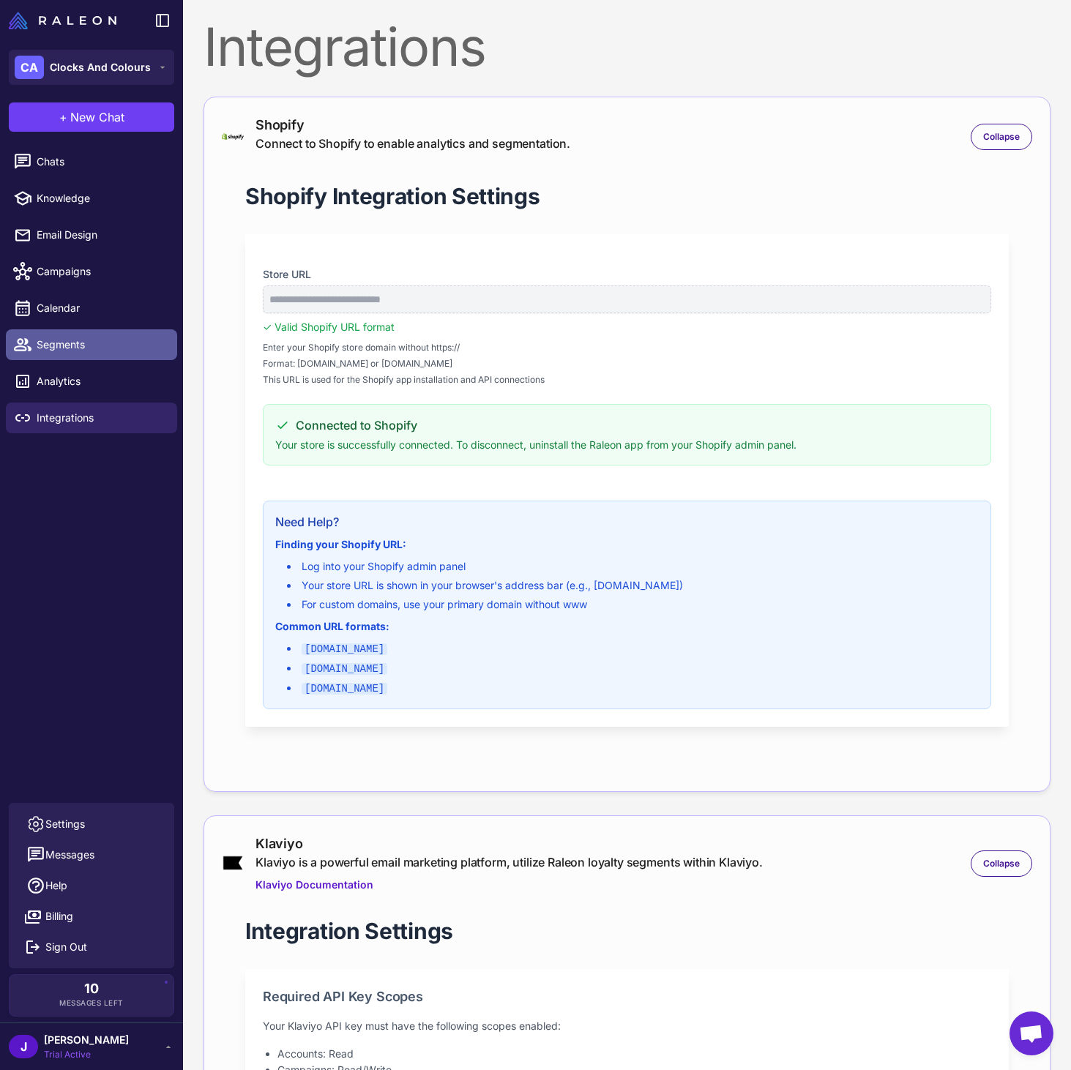
click at [75, 347] on span "Segments" at bounding box center [101, 345] width 129 height 16
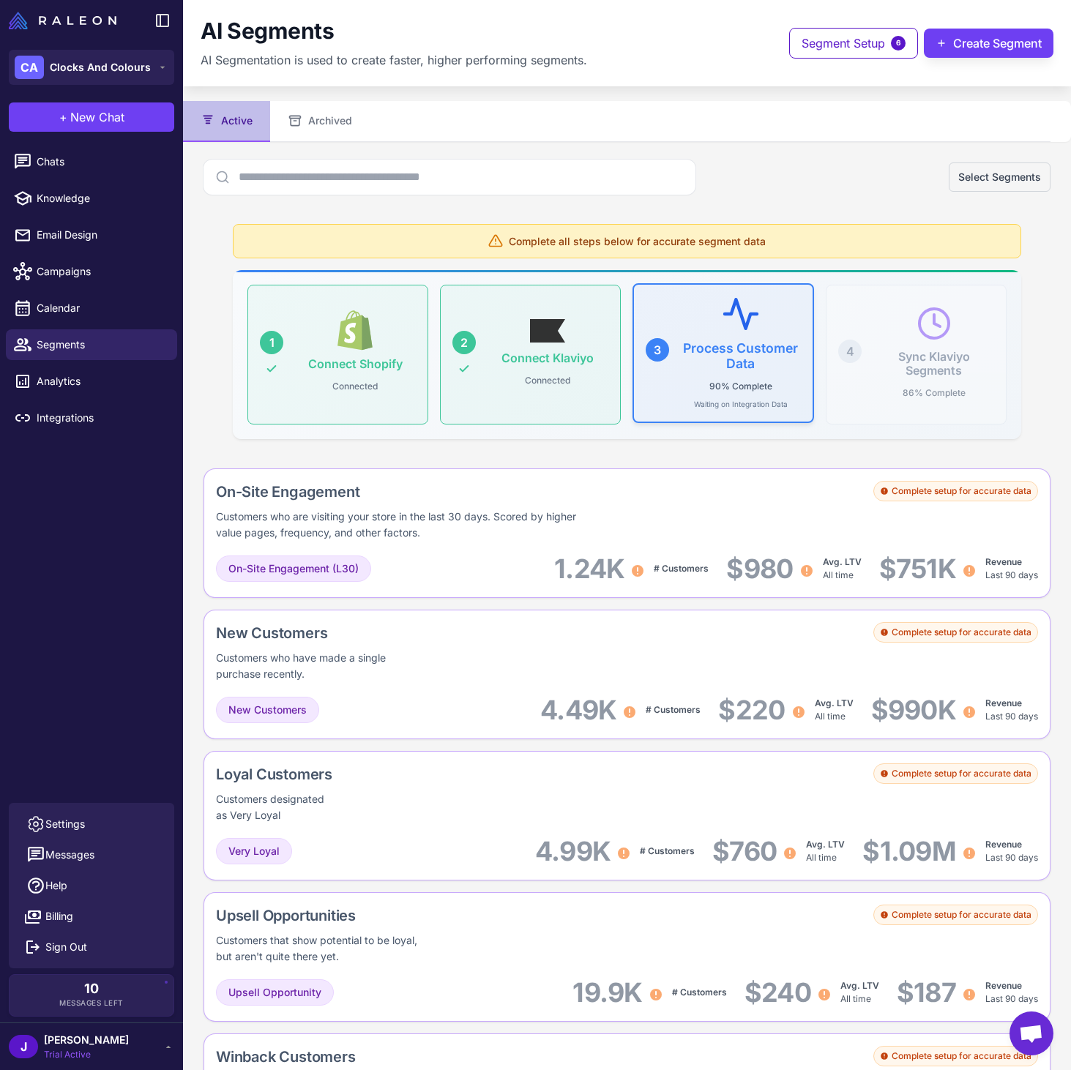
click at [770, 376] on div "Process Customer Data 90% Complete Waiting on Integration Data" at bounding box center [741, 352] width 121 height 113
click at [958, 340] on div "Sync Klaviyo Segments 86% Complete" at bounding box center [933, 353] width 121 height 97
click at [81, 196] on span "Knowledge" at bounding box center [101, 198] width 129 height 16
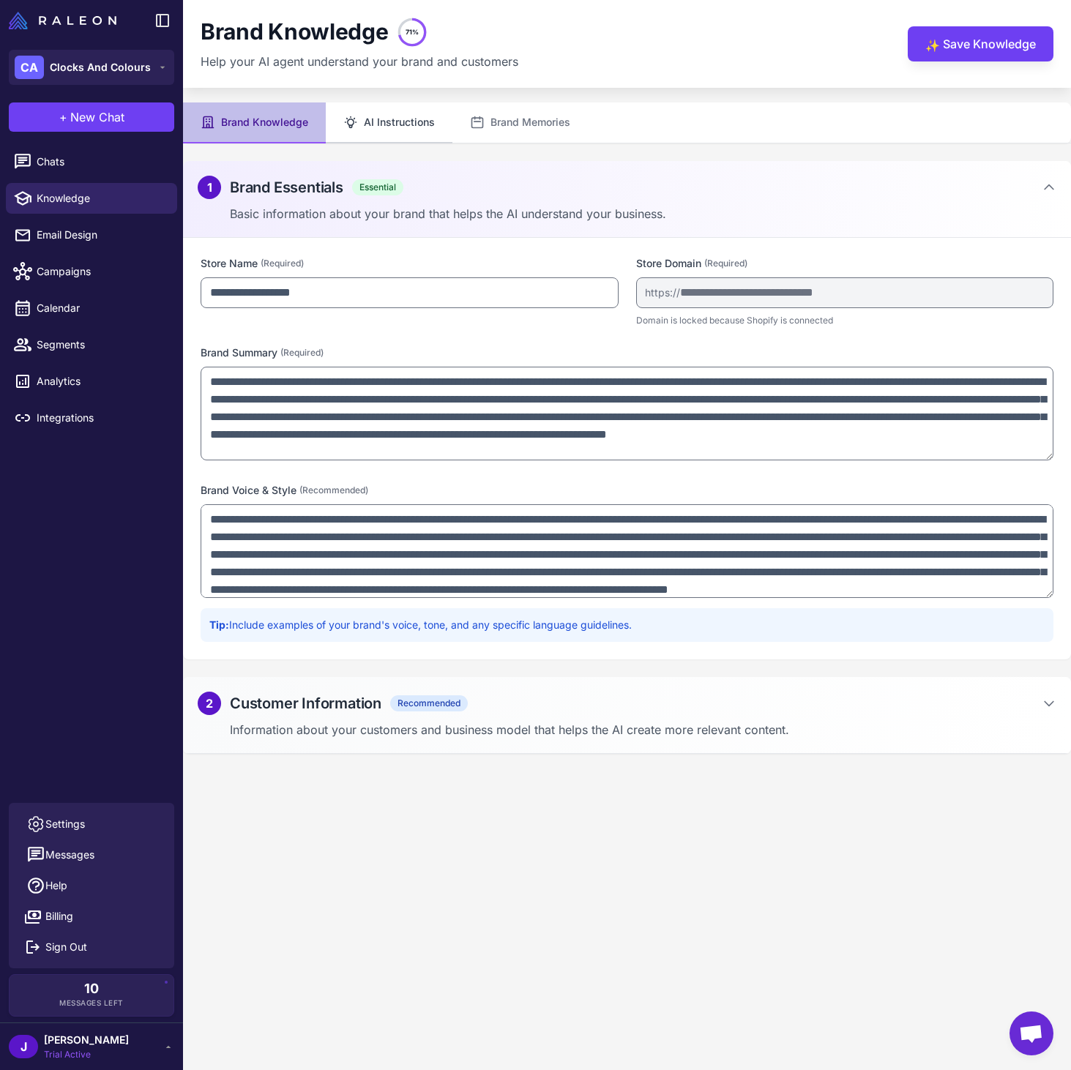
click at [400, 119] on button "AI Instructions" at bounding box center [389, 122] width 127 height 41
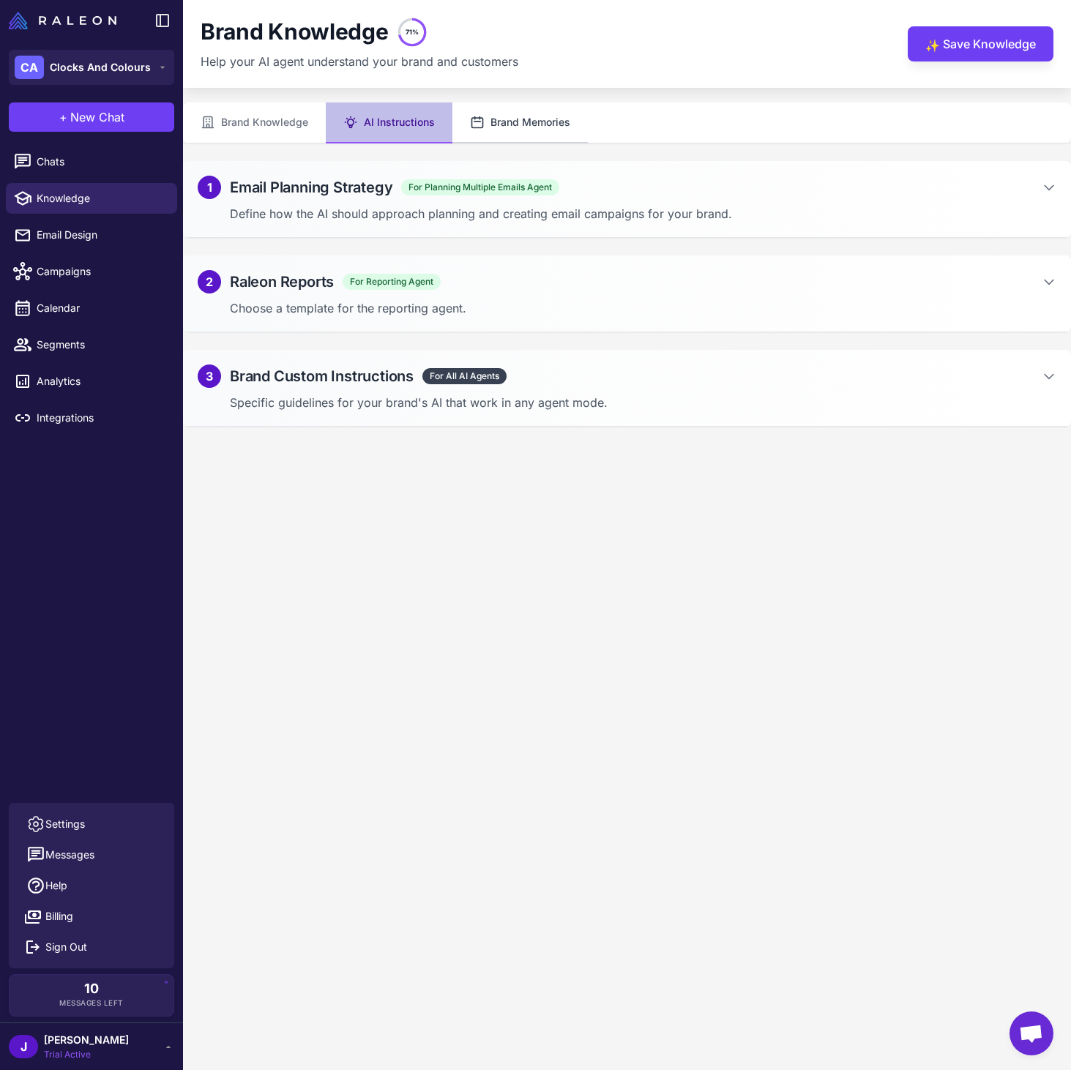
click at [534, 120] on button "Brand Memories" at bounding box center [519, 122] width 135 height 41
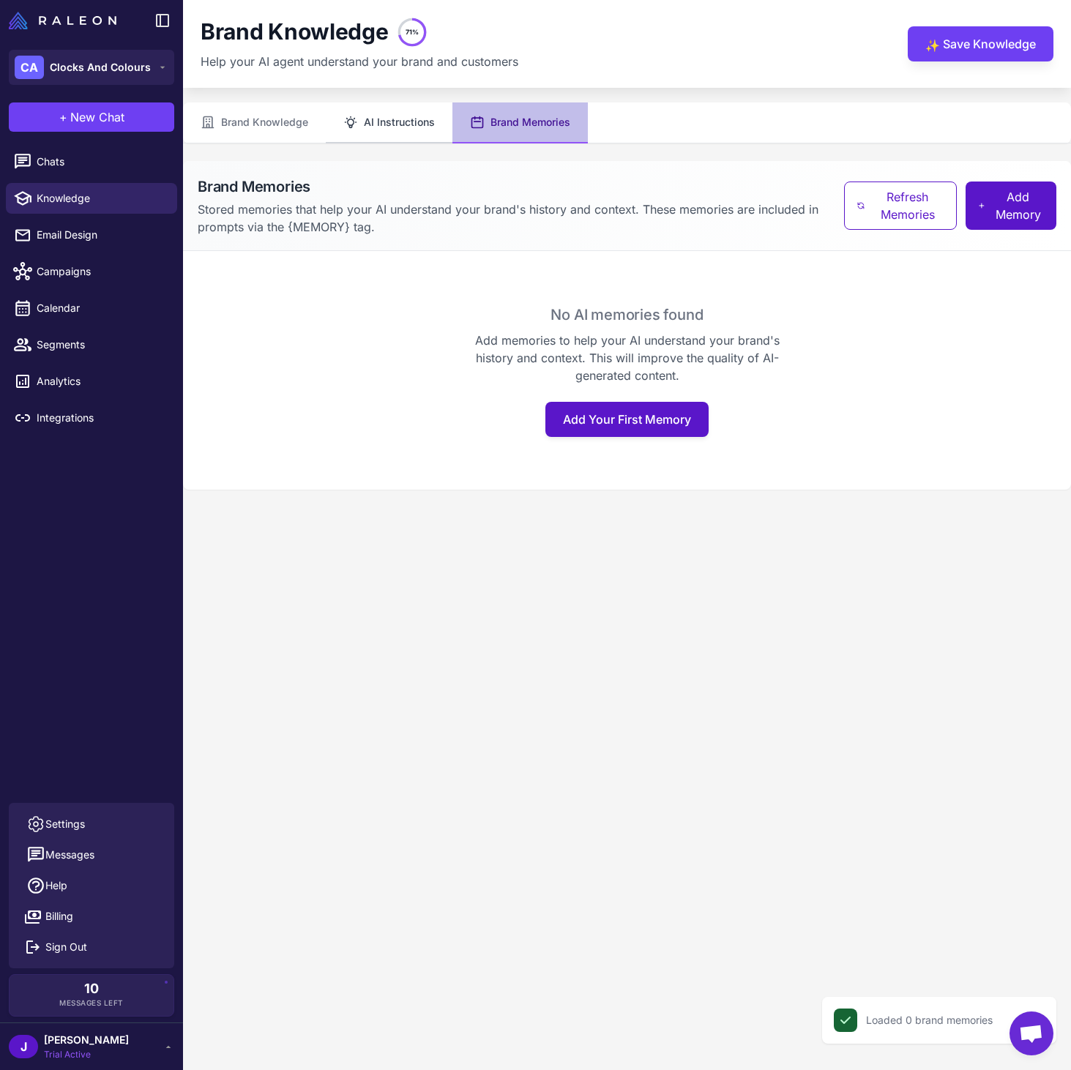
click at [346, 118] on icon at bounding box center [351, 122] width 11 height 11
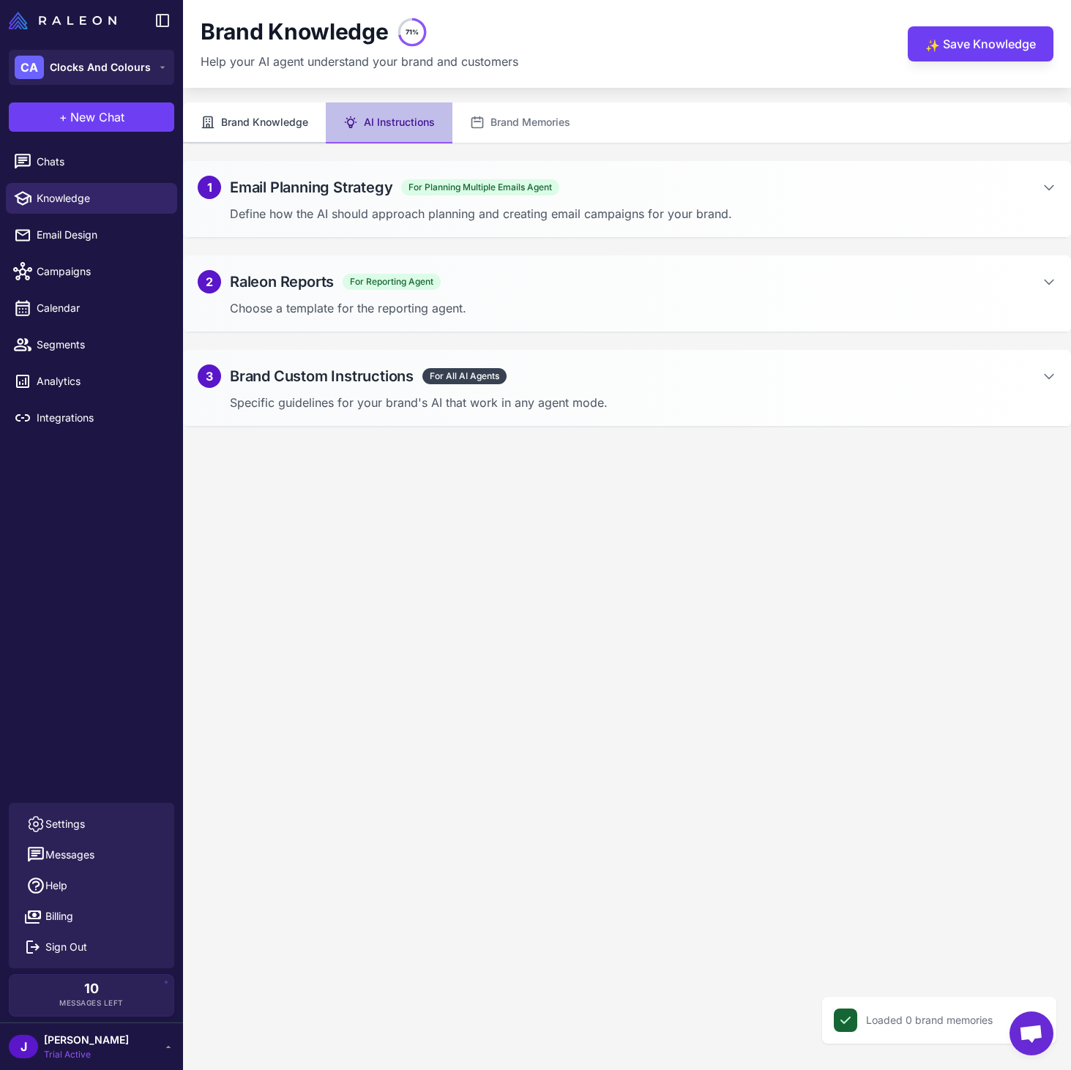
click at [266, 118] on button "Brand Knowledge" at bounding box center [254, 122] width 143 height 41
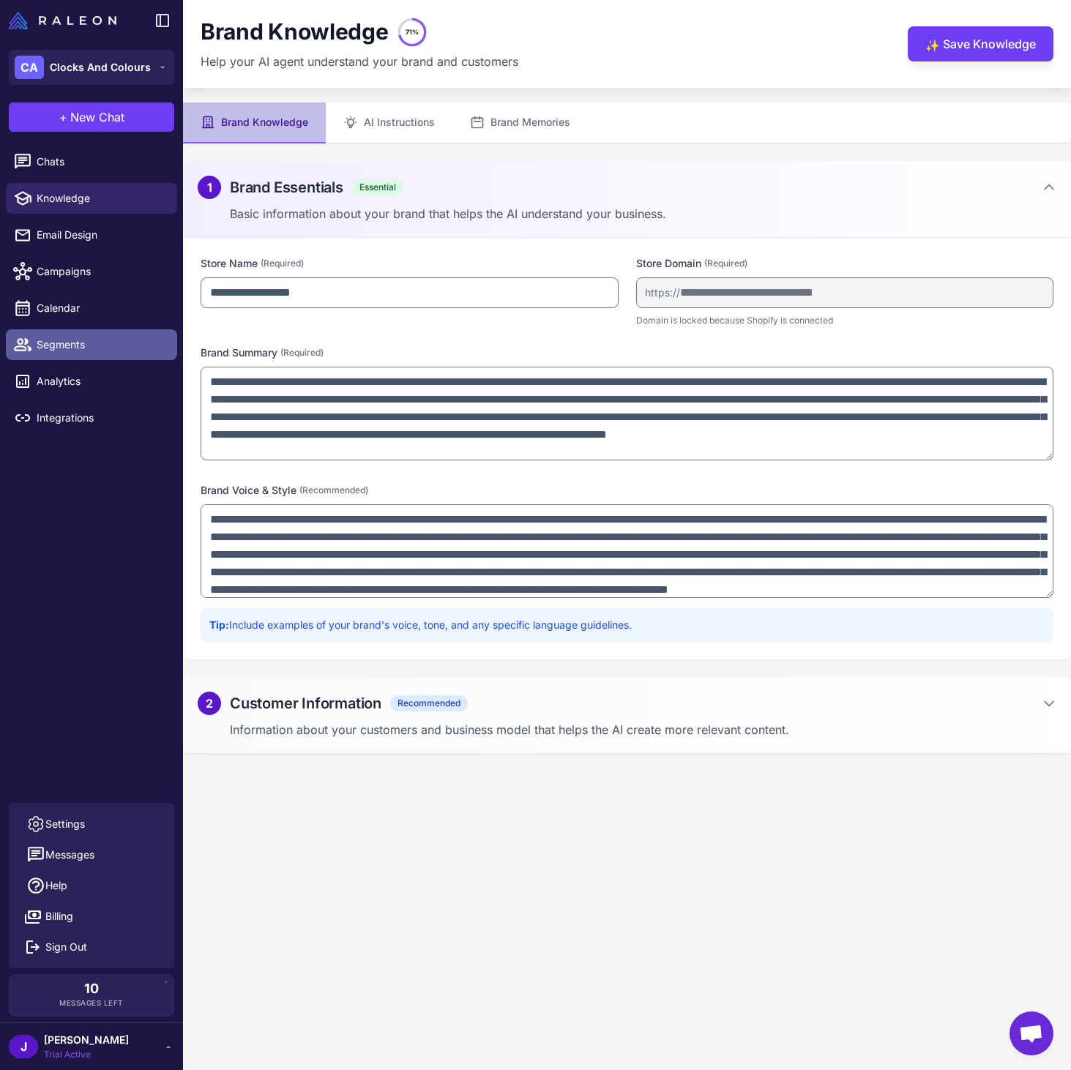
click at [75, 348] on span "Segments" at bounding box center [101, 345] width 129 height 16
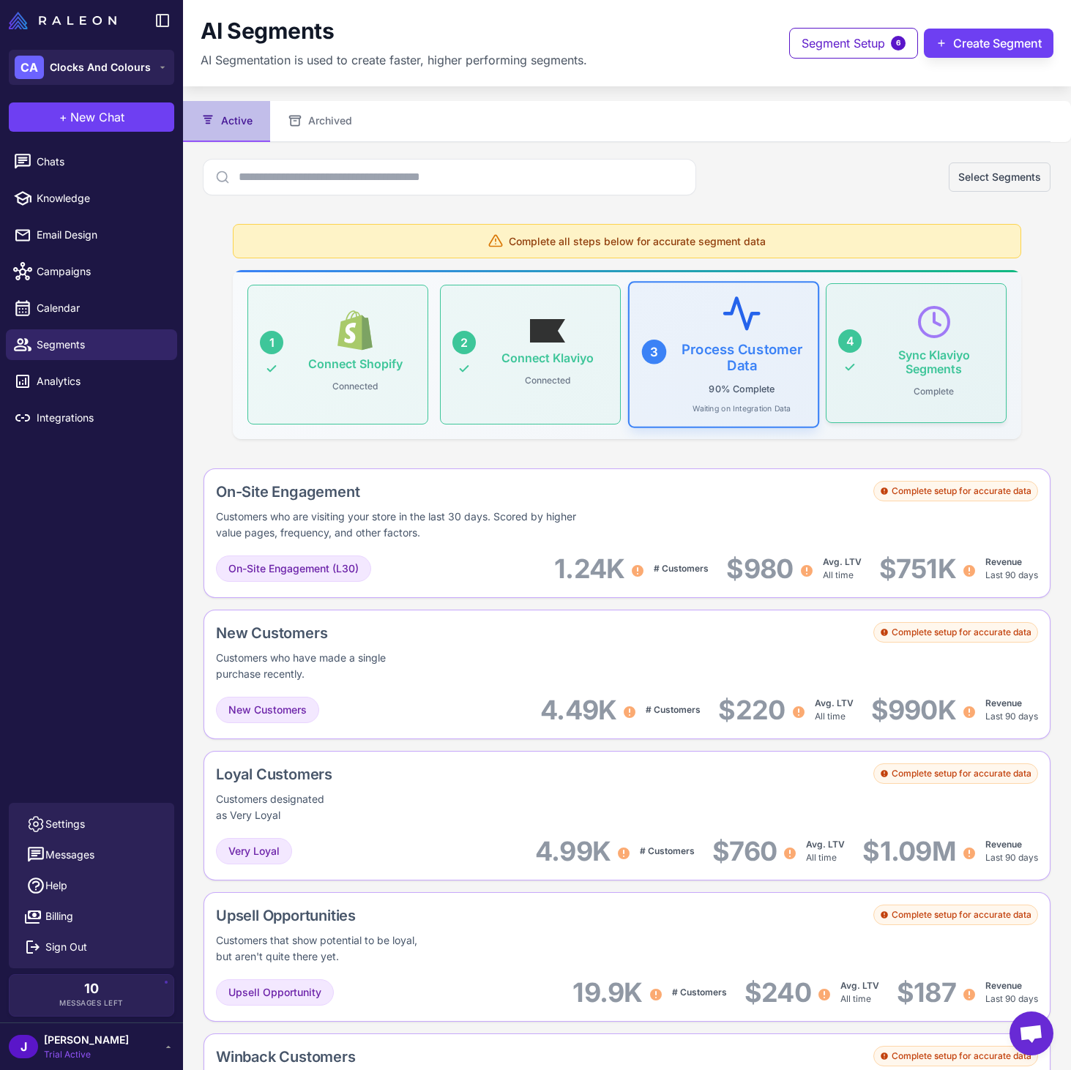
click at [948, 338] on div "Sync Klaviyo Segments Complete" at bounding box center [933, 353] width 121 height 97
click at [952, 486] on div "Complete setup for accurate data" at bounding box center [955, 491] width 165 height 20
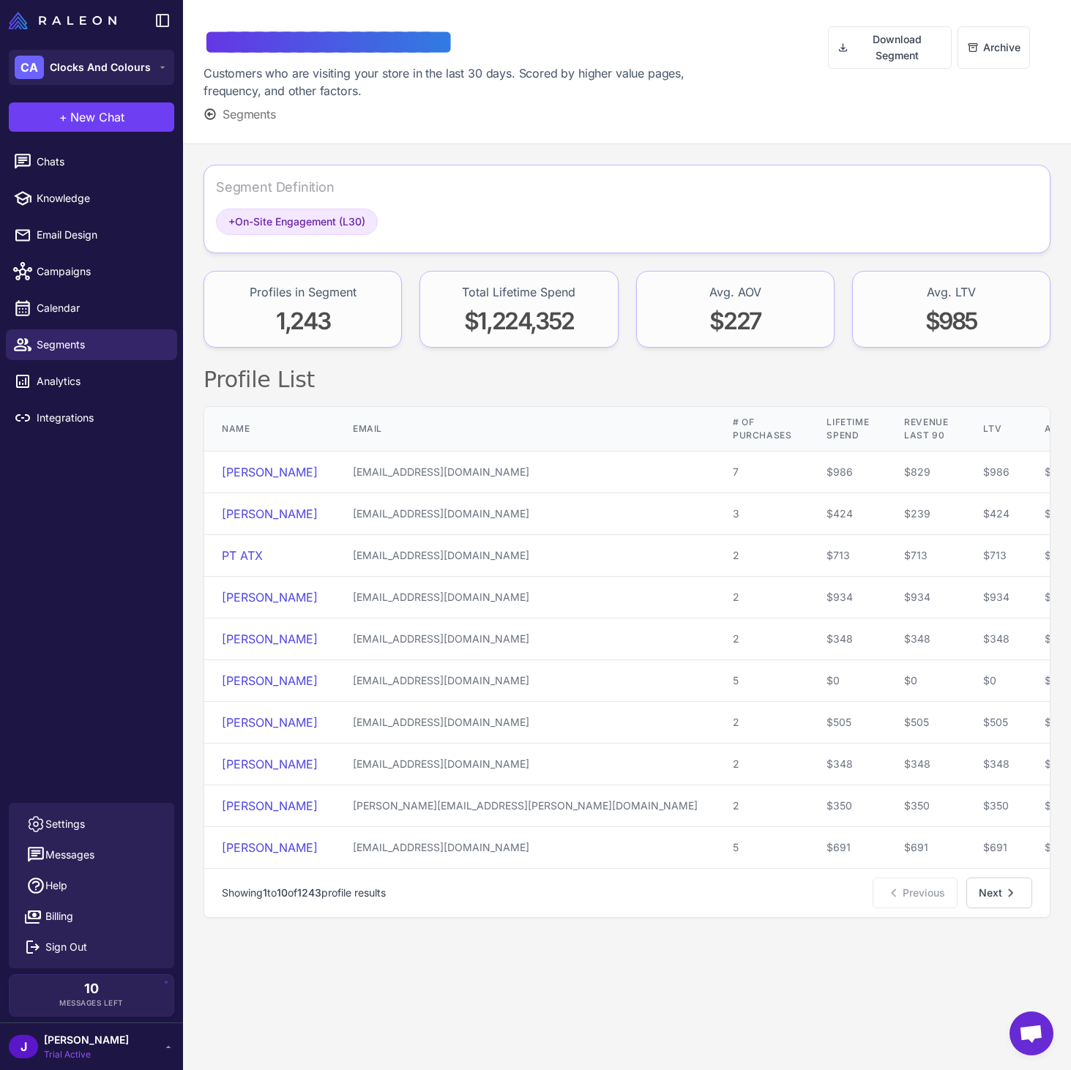
click at [227, 112] on span "Segments" at bounding box center [249, 114] width 53 height 18
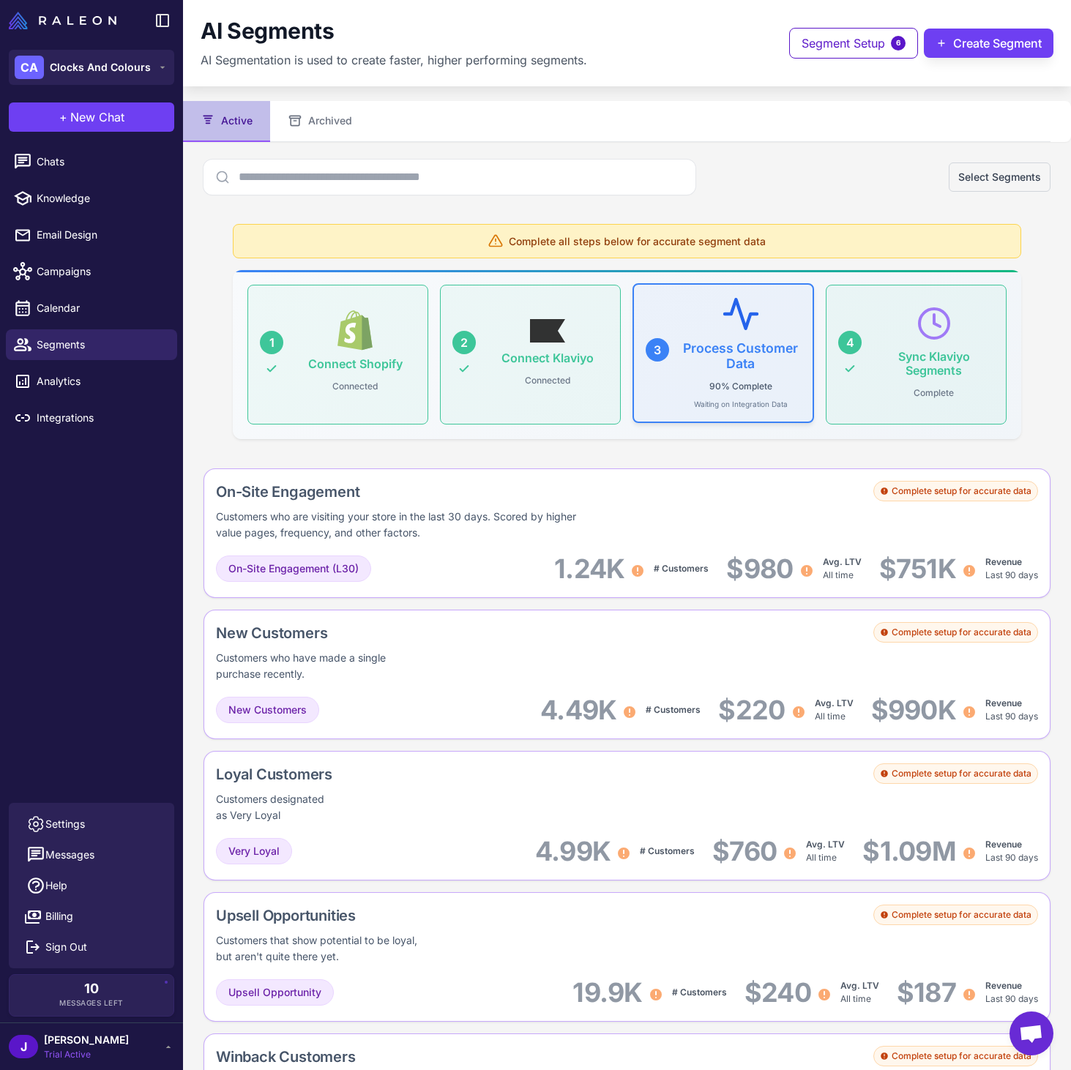
click at [744, 310] on icon at bounding box center [740, 313] width 39 height 39
click at [92, 64] on span "Clocks And Colours" at bounding box center [100, 67] width 101 height 16
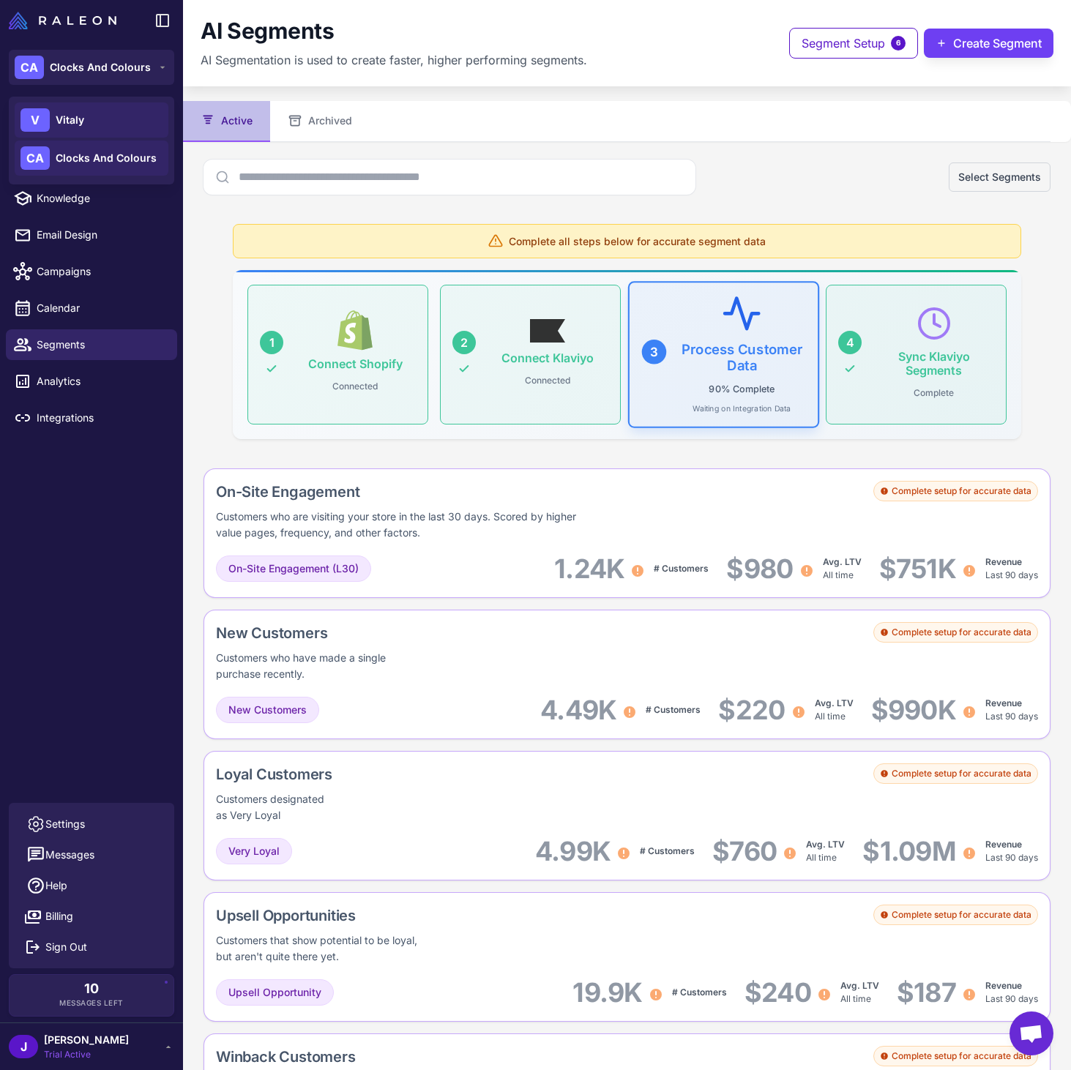
click at [84, 123] on div "V Vitaly" at bounding box center [92, 119] width 154 height 35
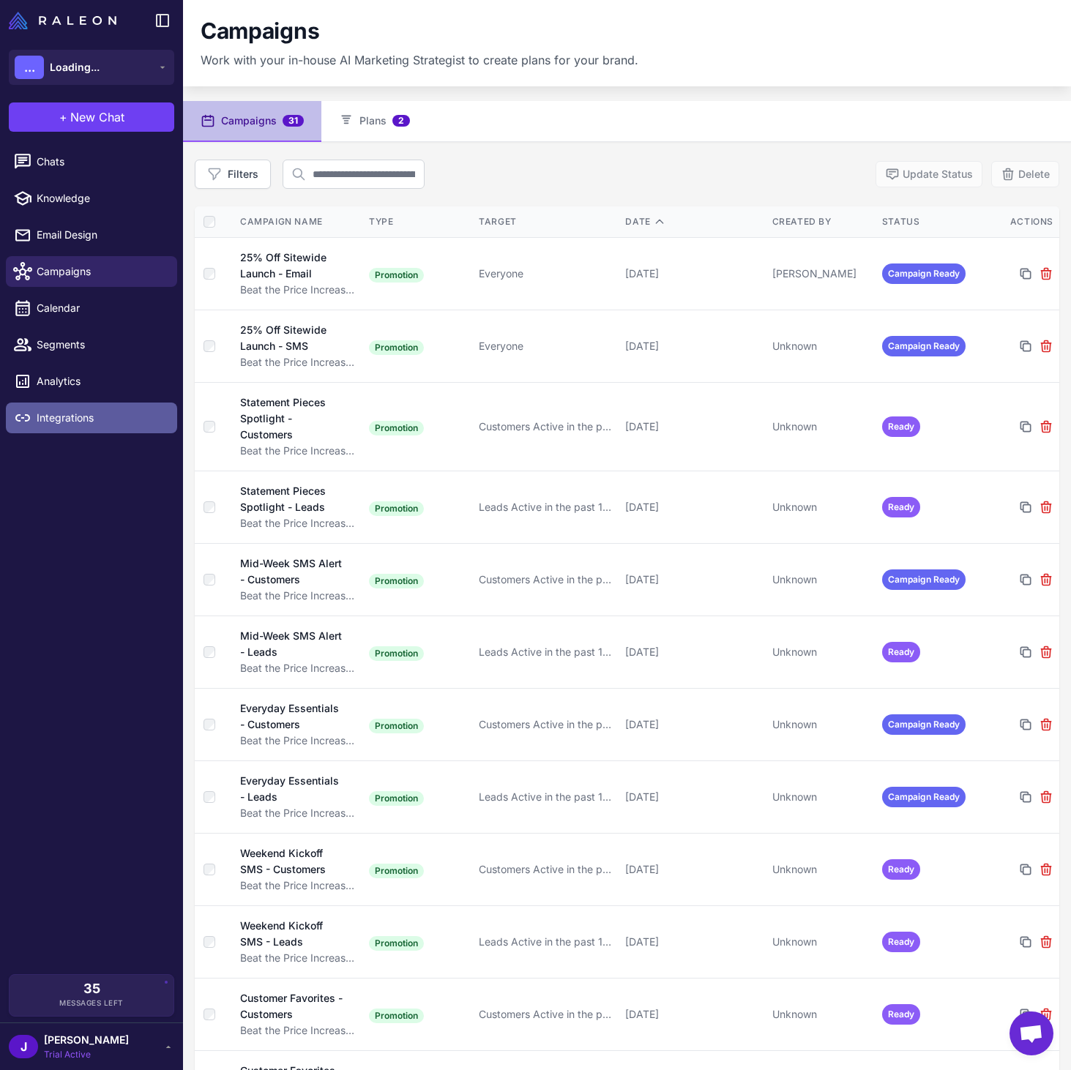
click at [65, 428] on link "Integrations" at bounding box center [91, 418] width 171 height 31
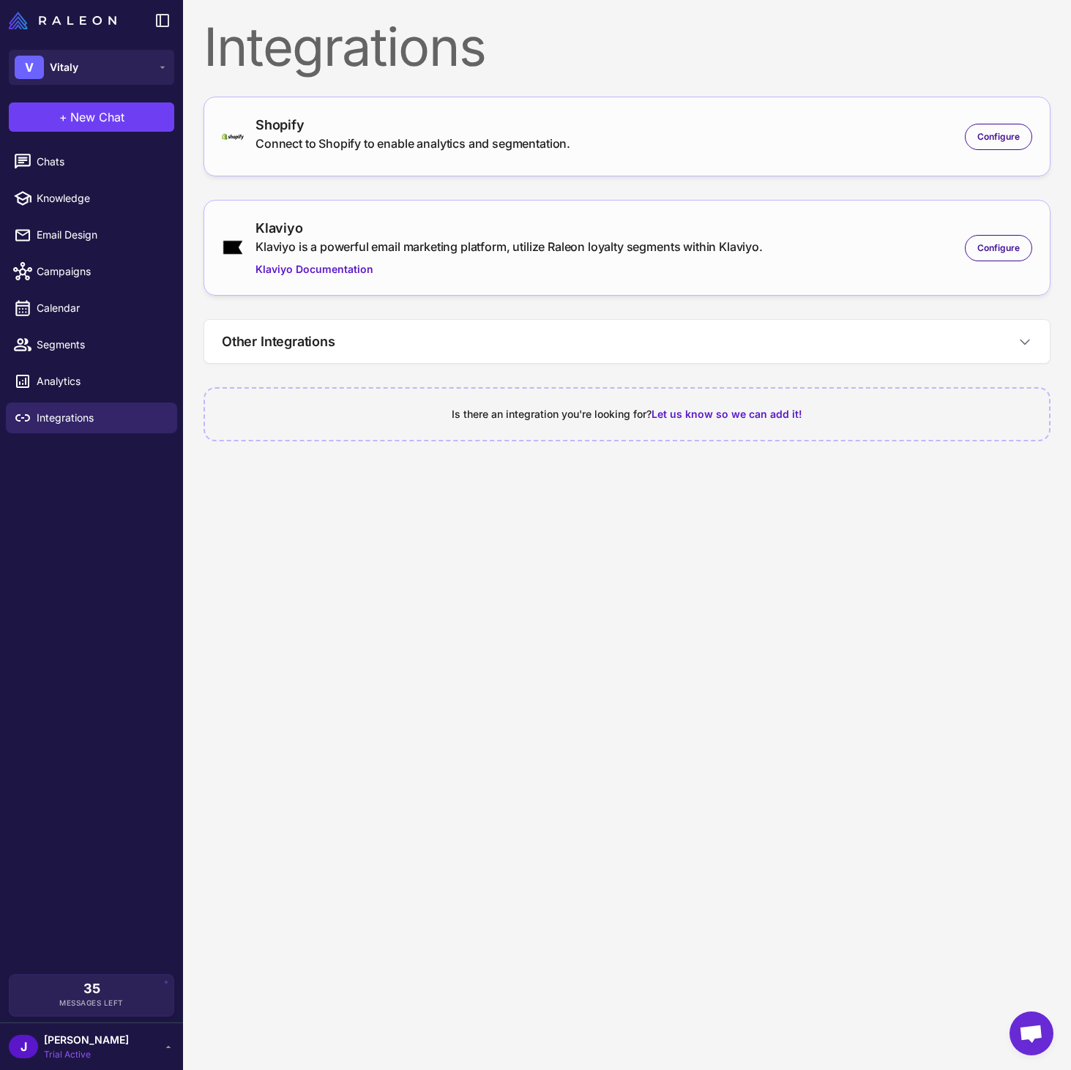
click at [567, 231] on div "Klaviyo" at bounding box center [508, 228] width 507 height 20
click at [988, 250] on span "Configure" at bounding box center [998, 248] width 42 height 13
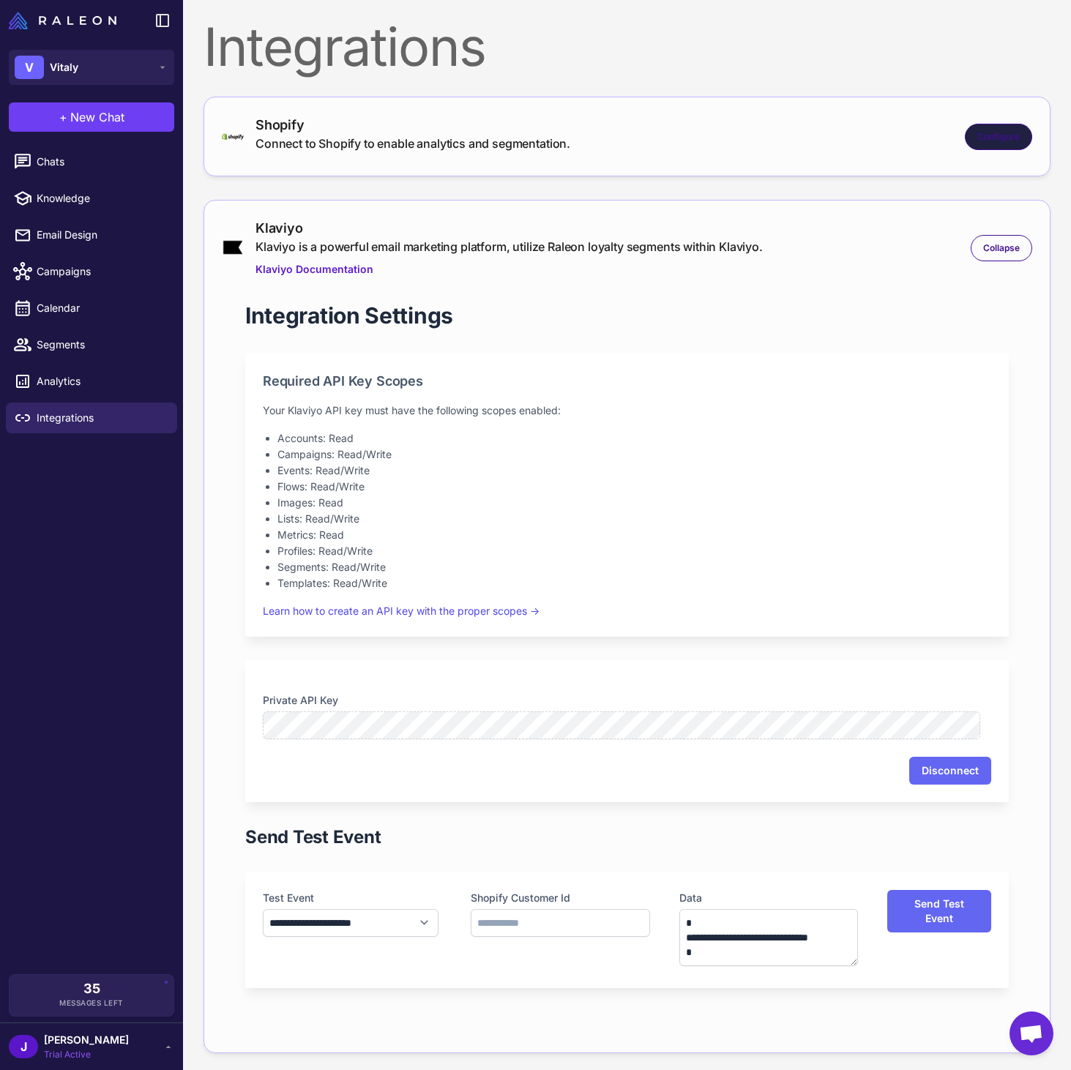
click at [979, 134] on span "Configure" at bounding box center [998, 136] width 42 height 13
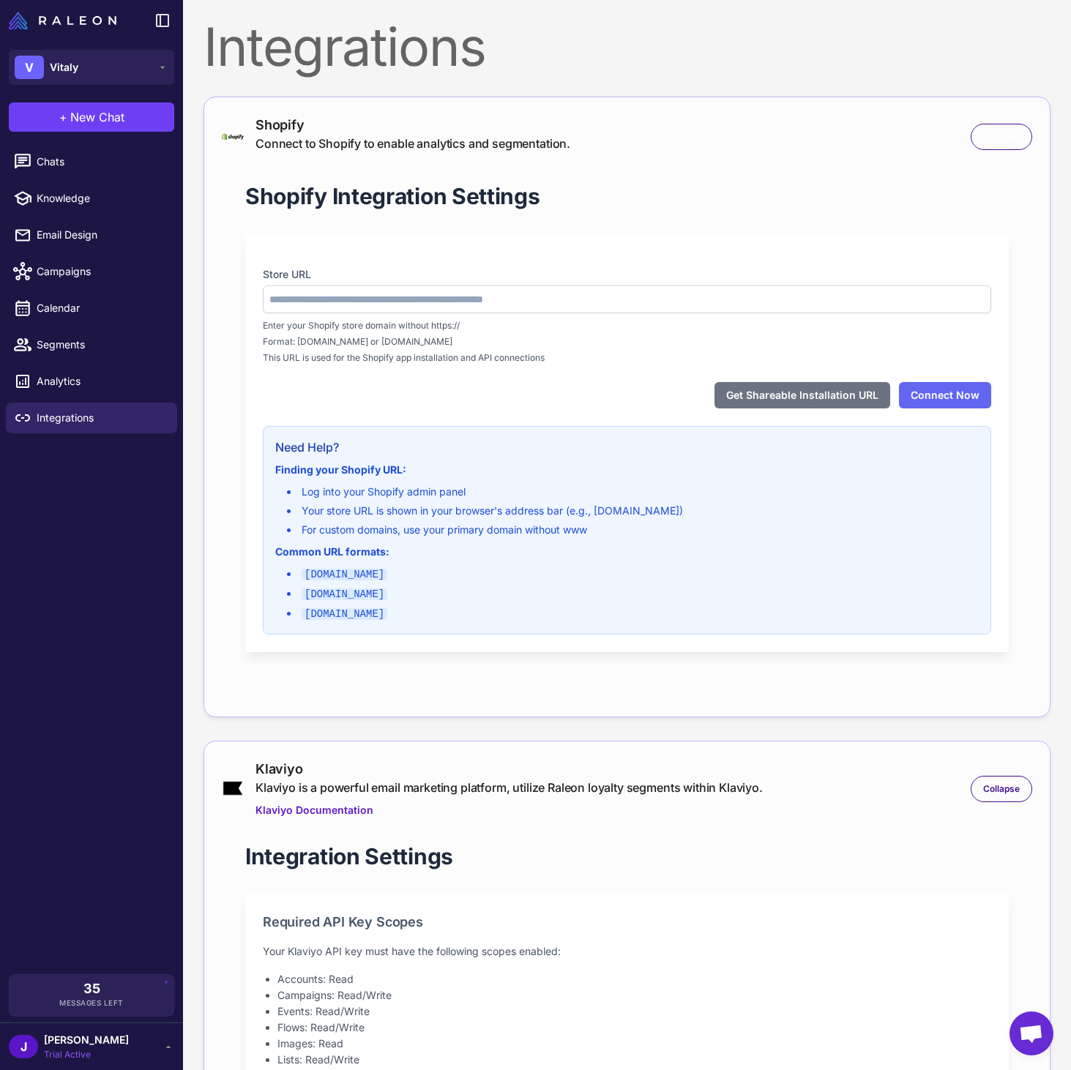
type input "**********"
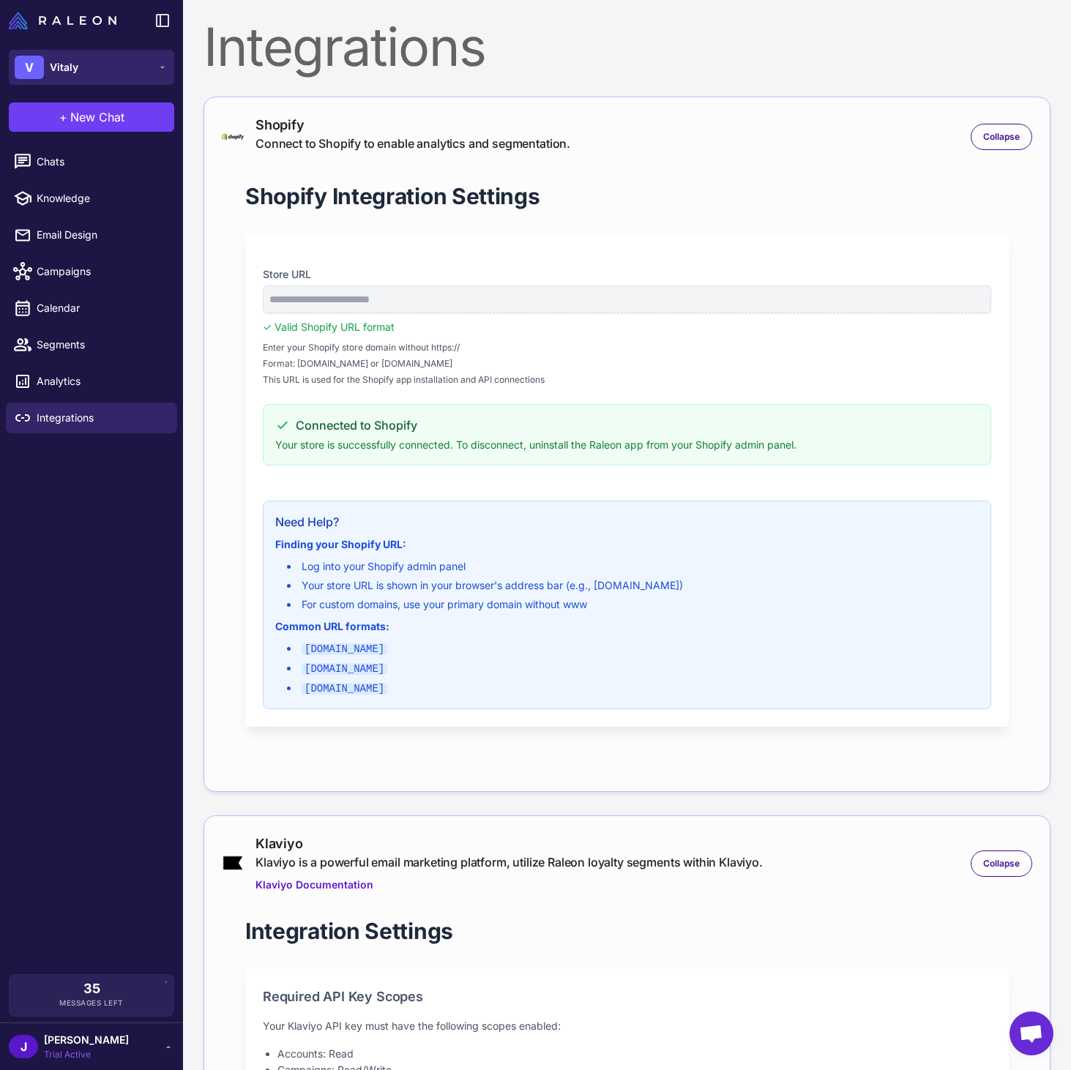
click at [83, 65] on button "V Vitaly" at bounding box center [91, 67] width 165 height 35
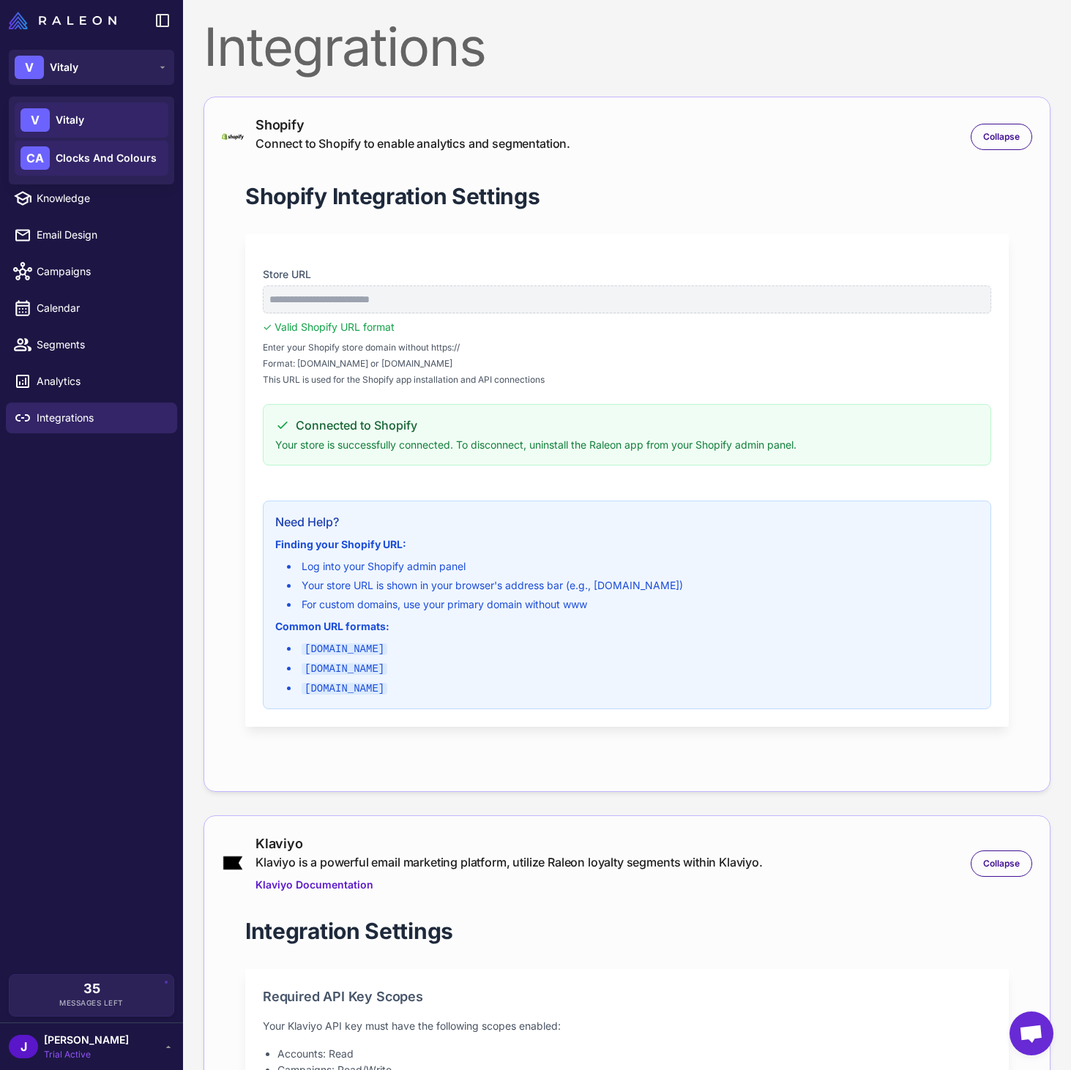
click at [79, 162] on span "Clocks And Colours" at bounding box center [106, 158] width 101 height 16
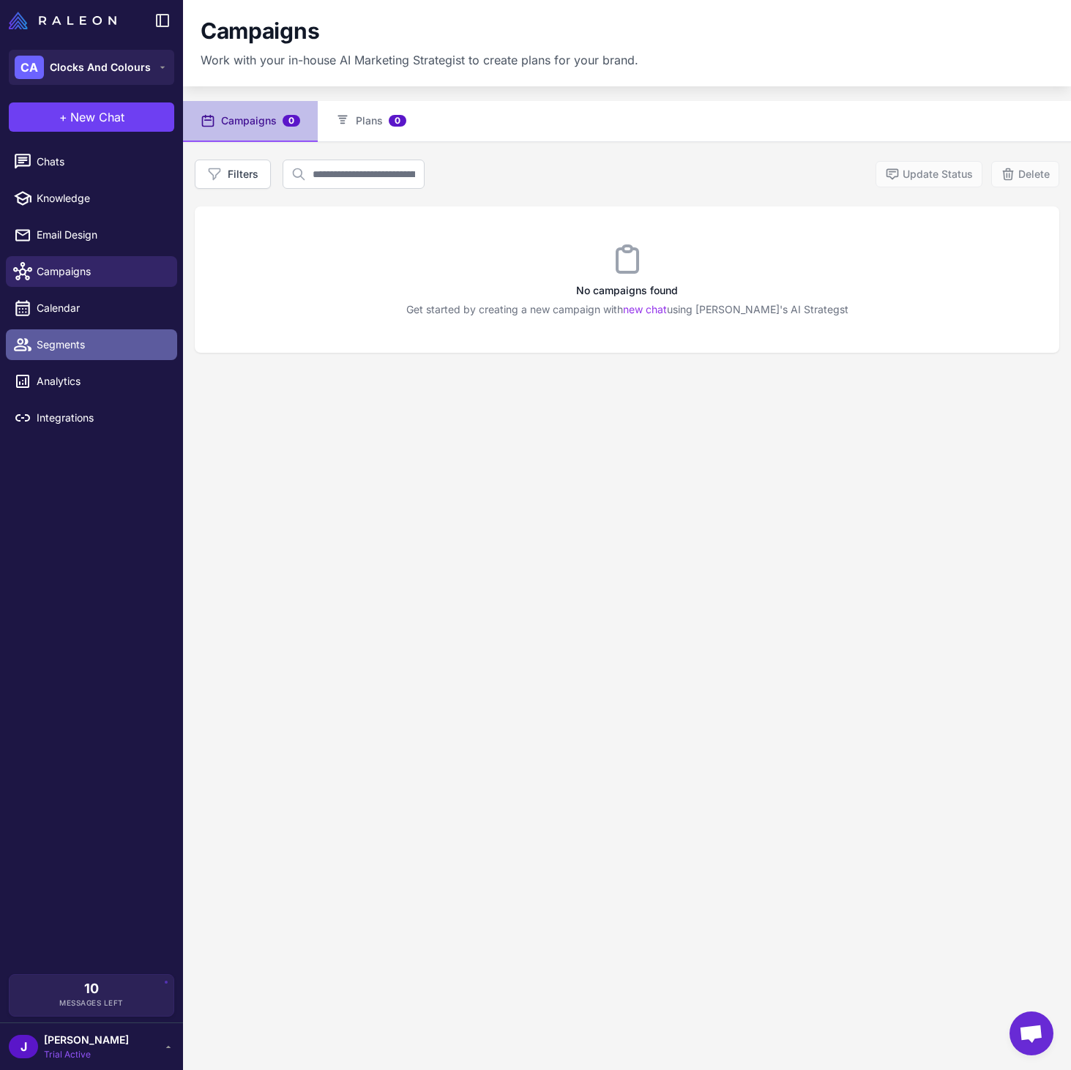
click at [50, 350] on span "Segments" at bounding box center [101, 345] width 129 height 16
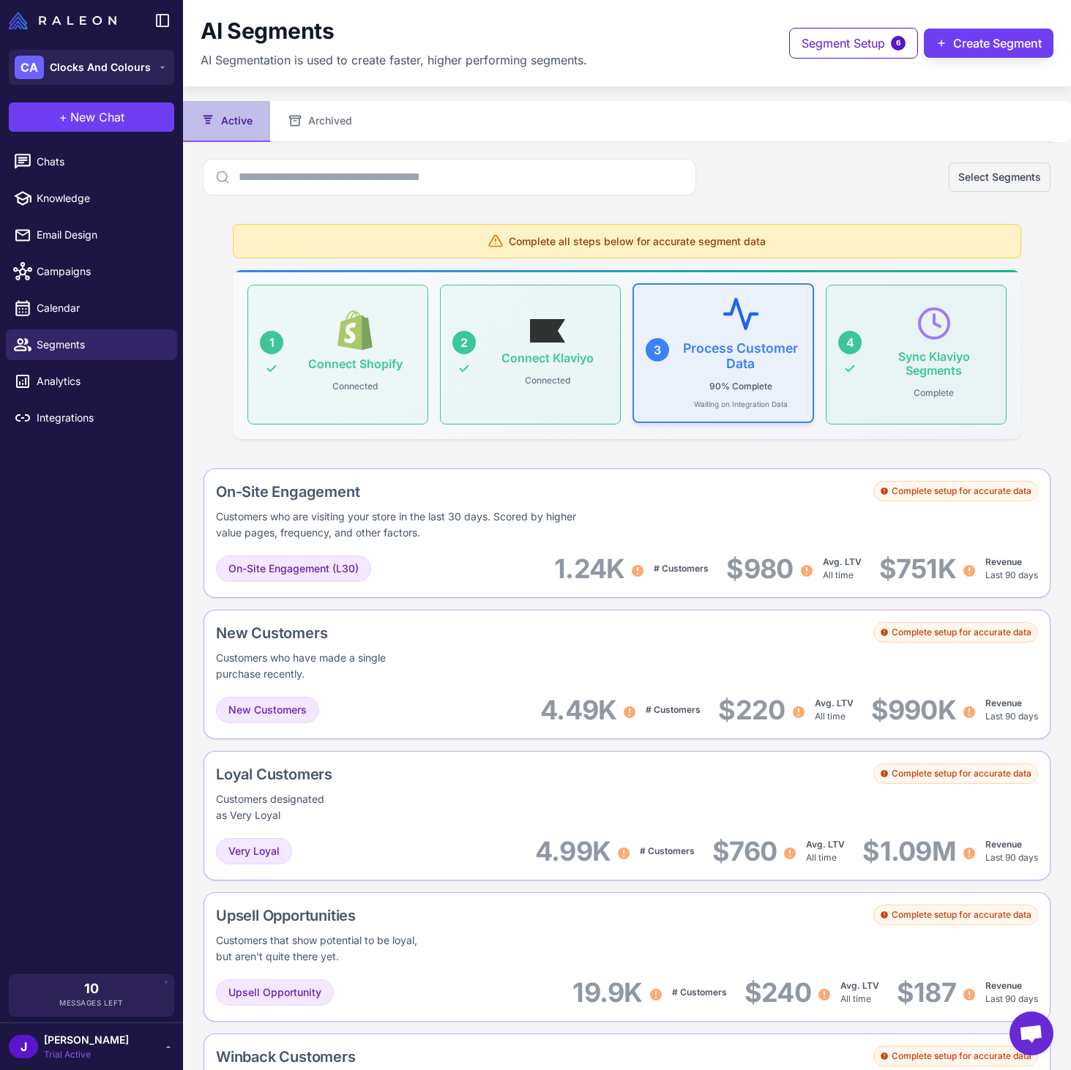
click at [782, 338] on div "Process Customer Data 90% Complete Waiting on Integration Data" at bounding box center [741, 352] width 121 height 113
click at [967, 337] on div "Sync Klaviyo Segments Complete" at bounding box center [933, 353] width 121 height 97
click at [531, 337] on icon at bounding box center [547, 329] width 35 height 23
click at [780, 386] on div "90% Complete Waiting on Integration Data" at bounding box center [741, 393] width 94 height 33
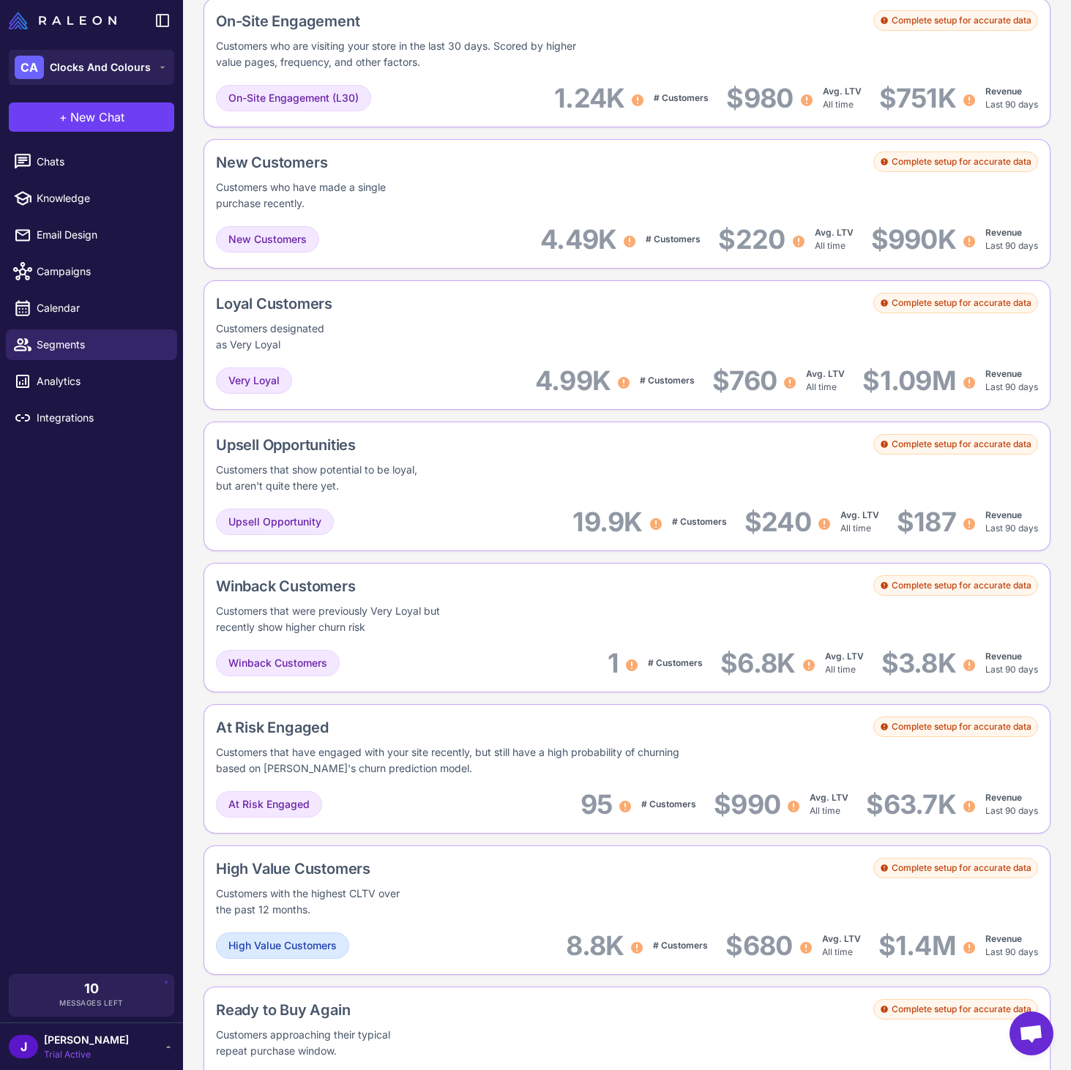
scroll to position [820, 0]
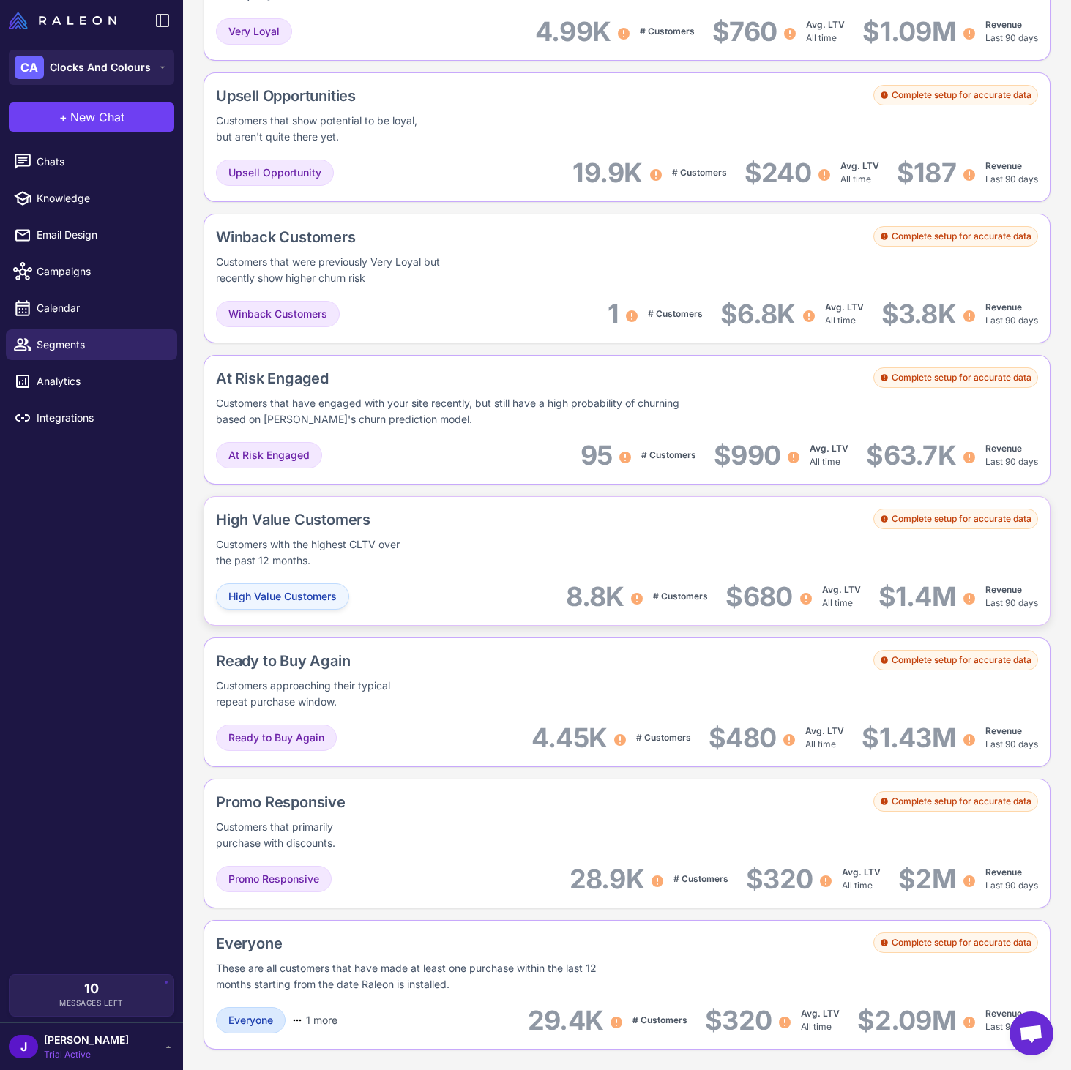
click at [305, 600] on span "High Value Customers" at bounding box center [282, 597] width 108 height 16
click at [471, 591] on div "High Value Customers 8.8K # Customers $680 Avg. LTV All time $1.4M Revenue Last…" at bounding box center [627, 597] width 822 height 33
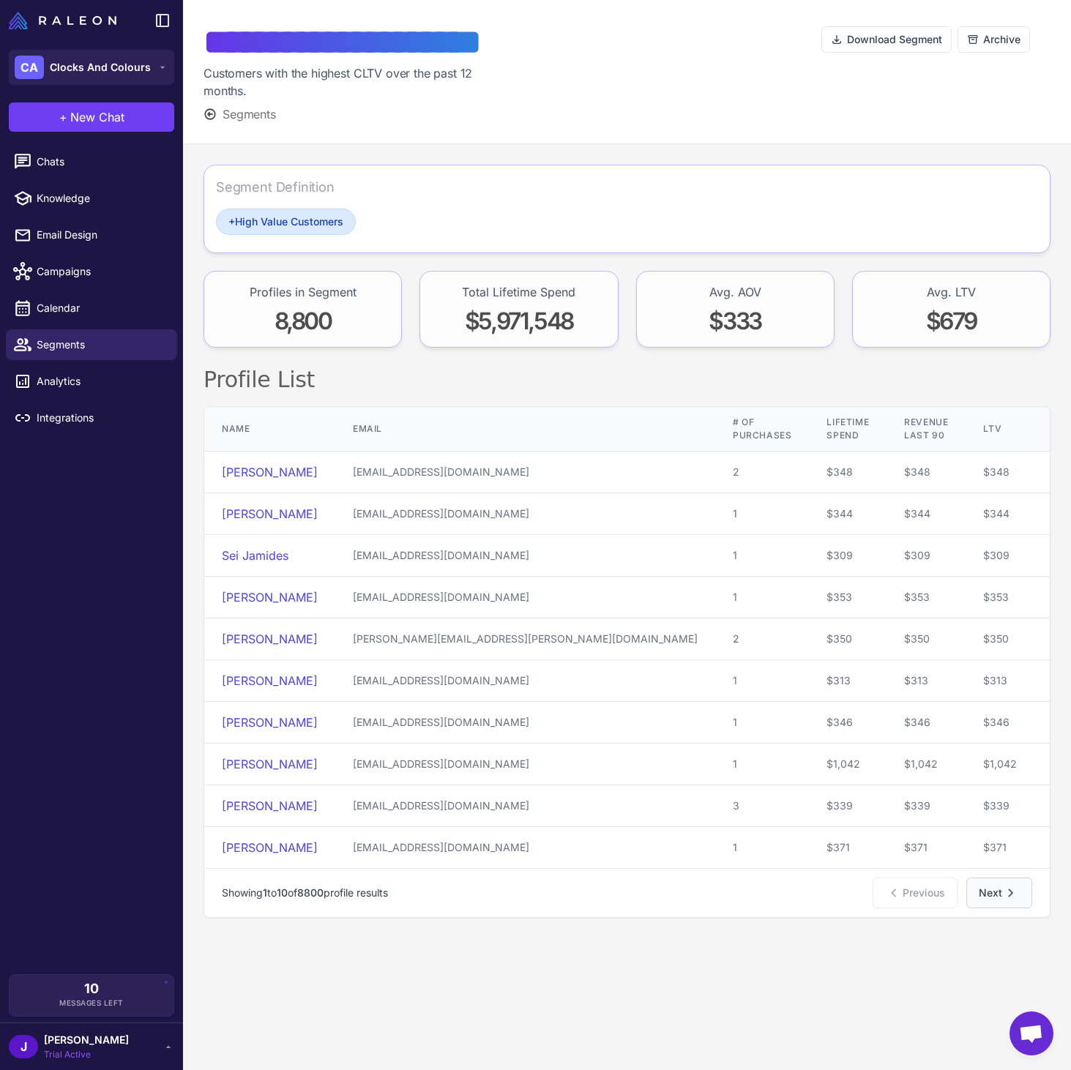
click at [1006, 896] on icon "Pagination" at bounding box center [1011, 893] width 18 height 18
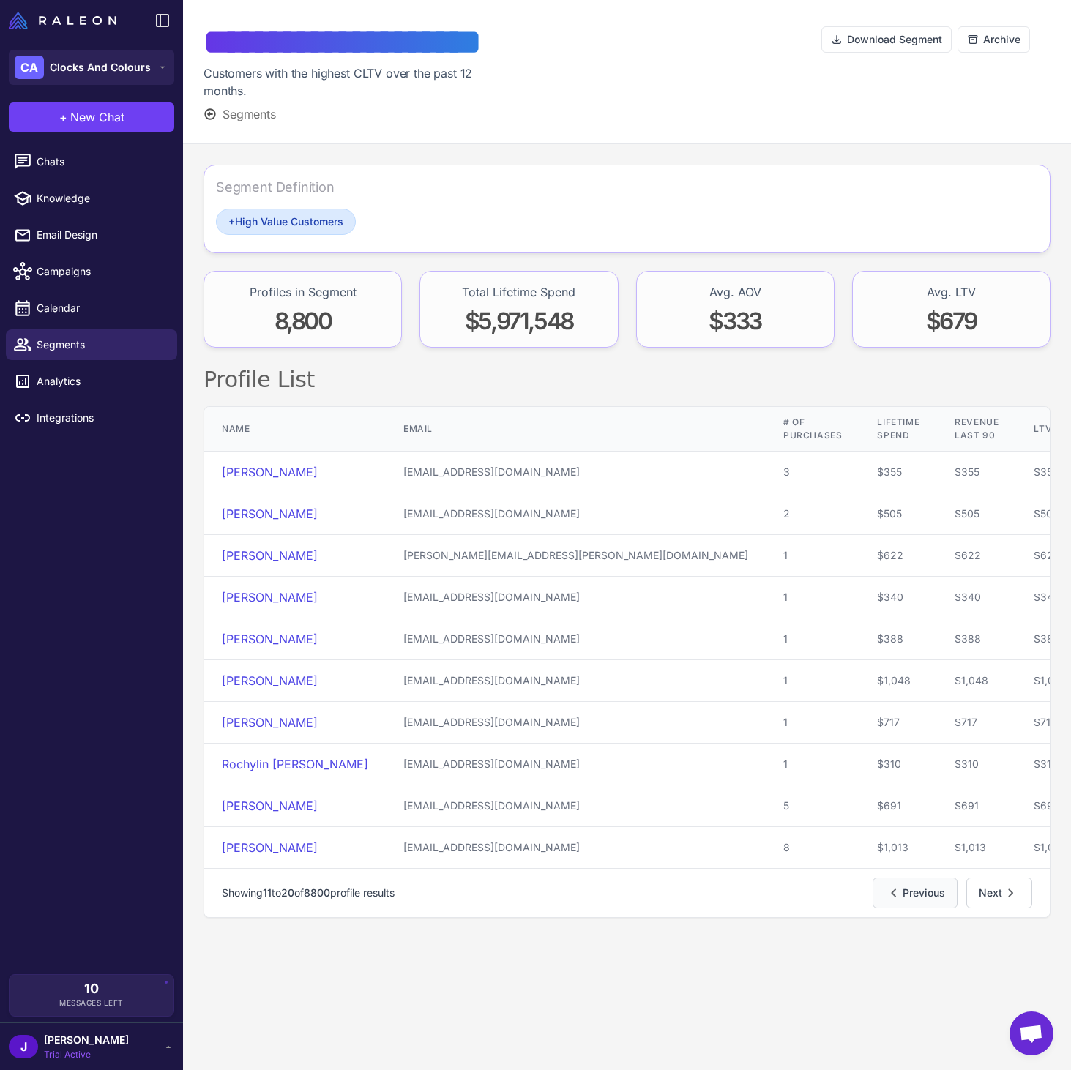
click at [910, 892] on button "Previous" at bounding box center [915, 893] width 85 height 31
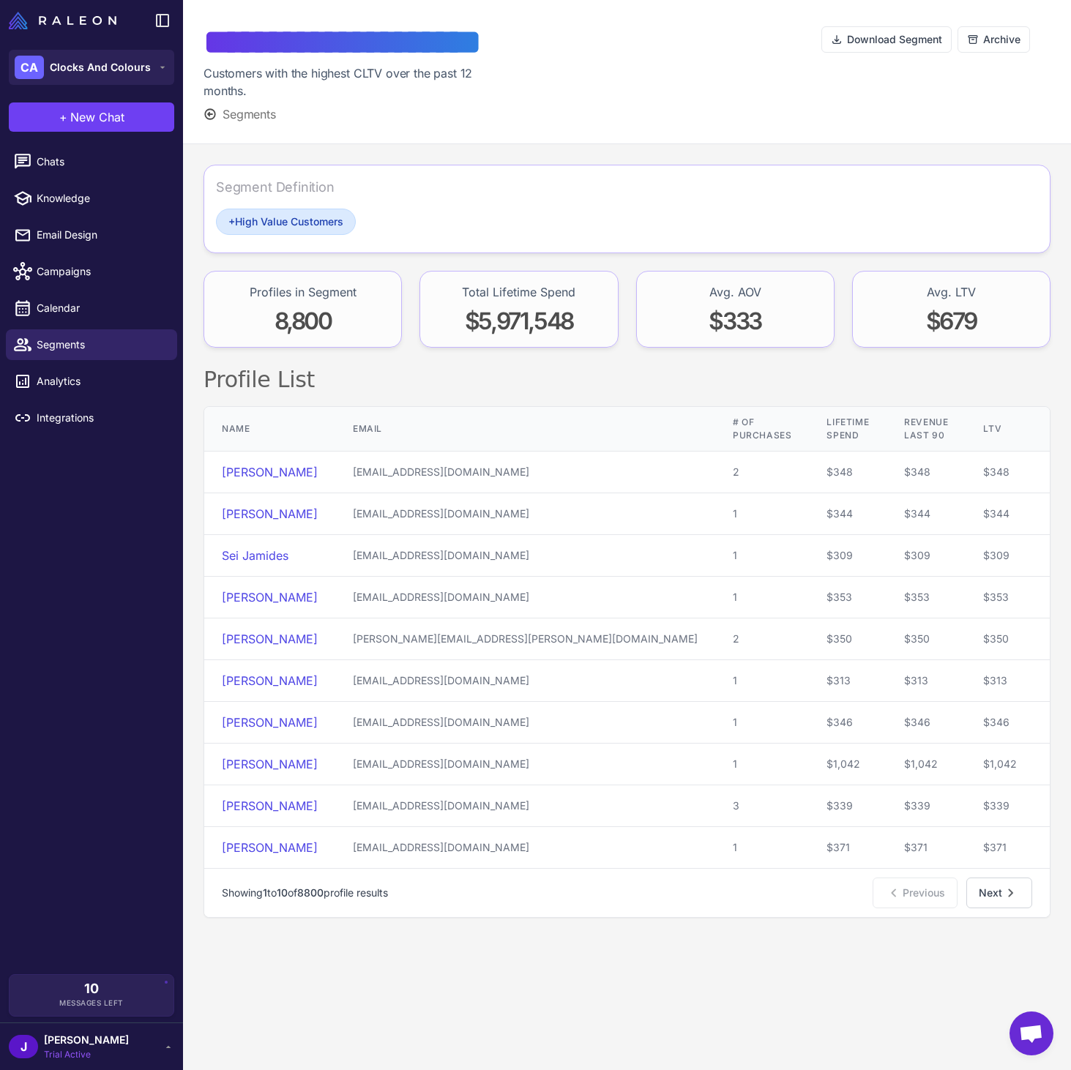
click at [228, 109] on span "Segments" at bounding box center [249, 114] width 53 height 18
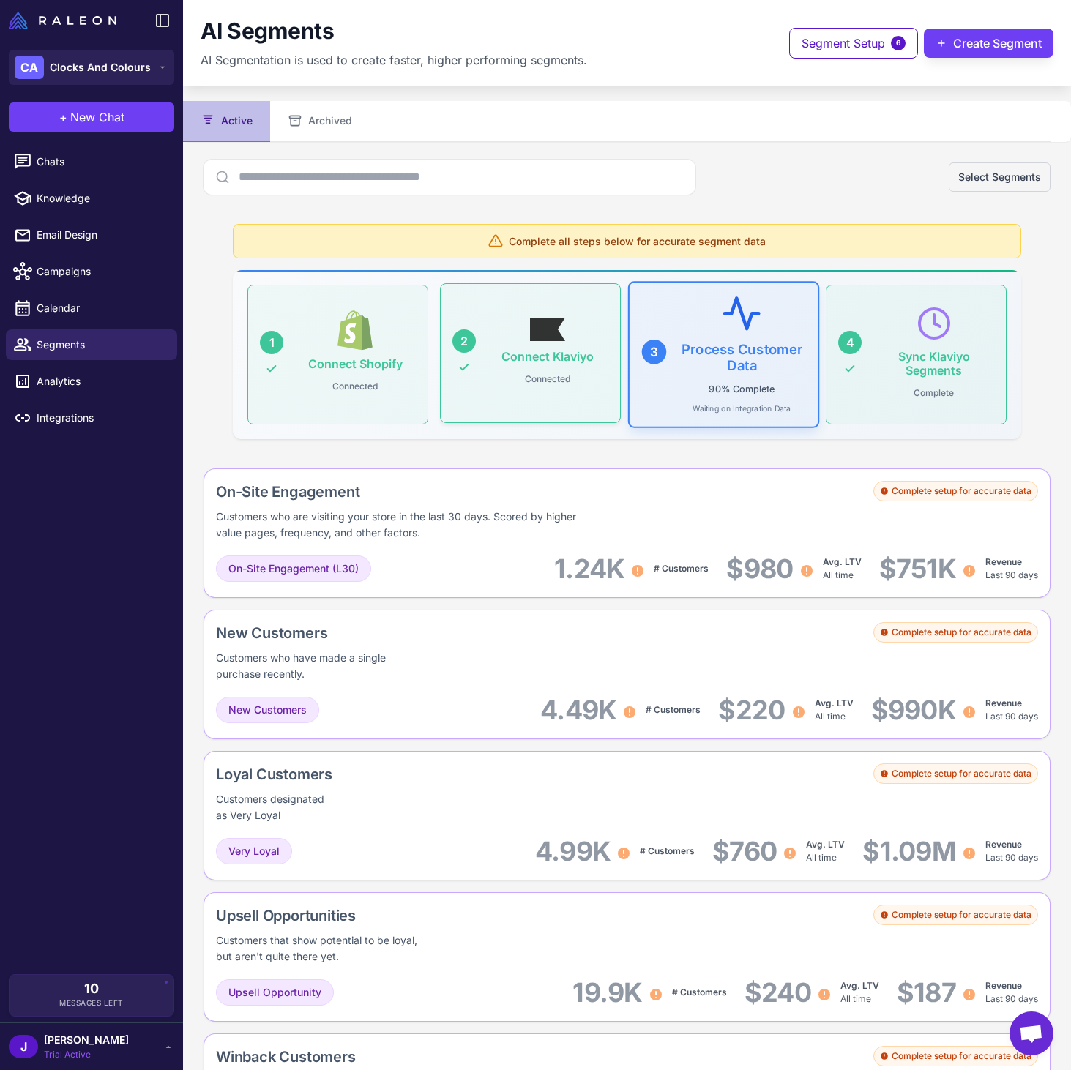
click at [565, 373] on p "Connected" at bounding box center [547, 379] width 57 height 19
click at [841, 49] on span "Segment Setup" at bounding box center [843, 43] width 83 height 18
